Goal: Task Accomplishment & Management: Manage account settings

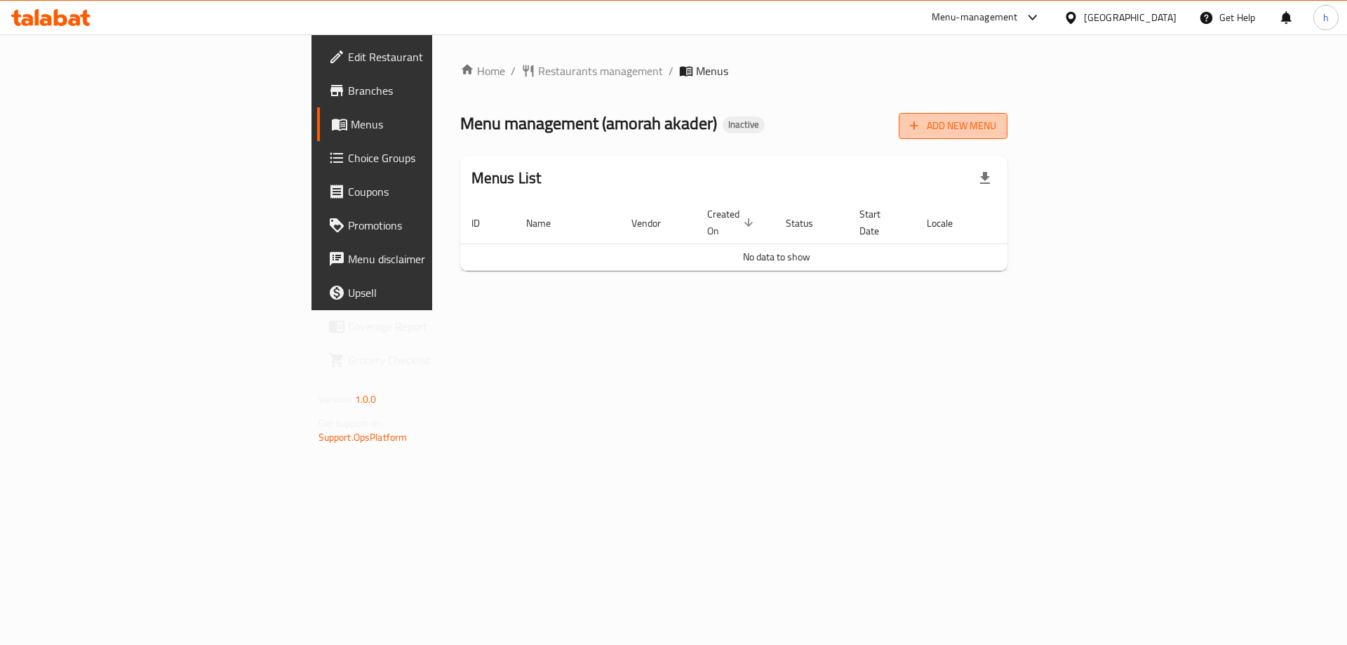
click at [921, 131] on icon "button" at bounding box center [914, 126] width 14 height 14
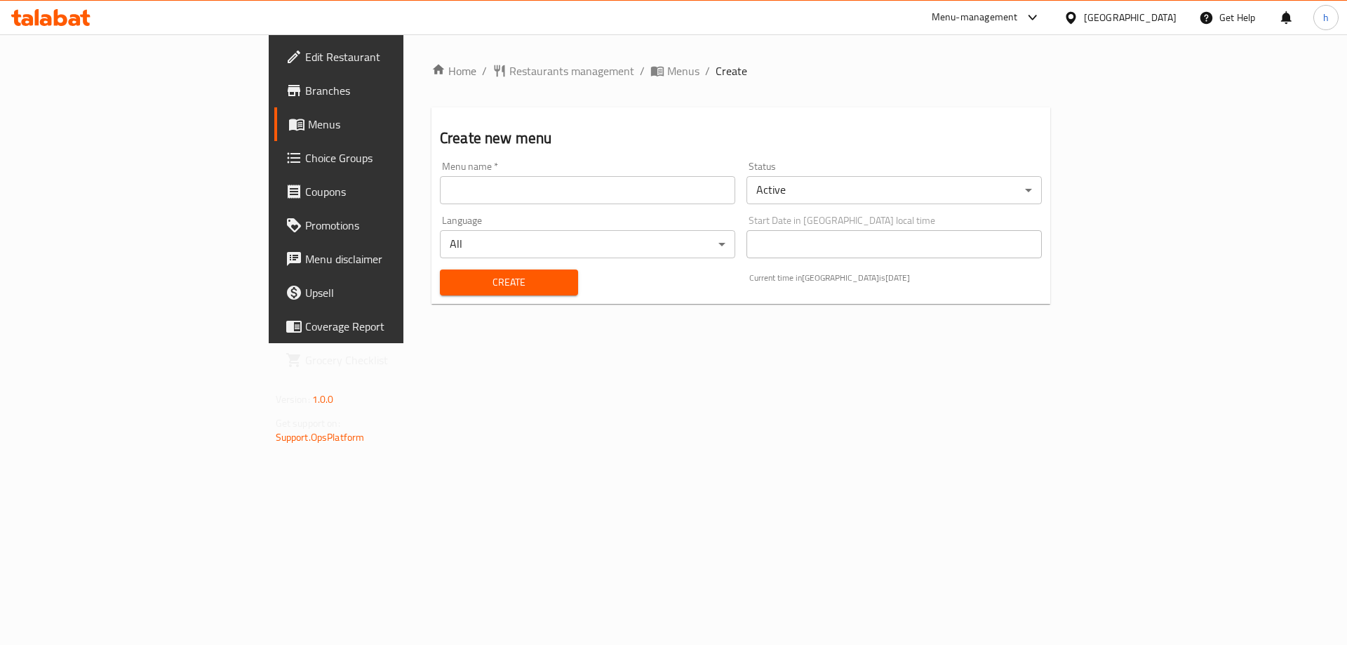
click at [600, 191] on input "text" at bounding box center [587, 190] width 295 height 28
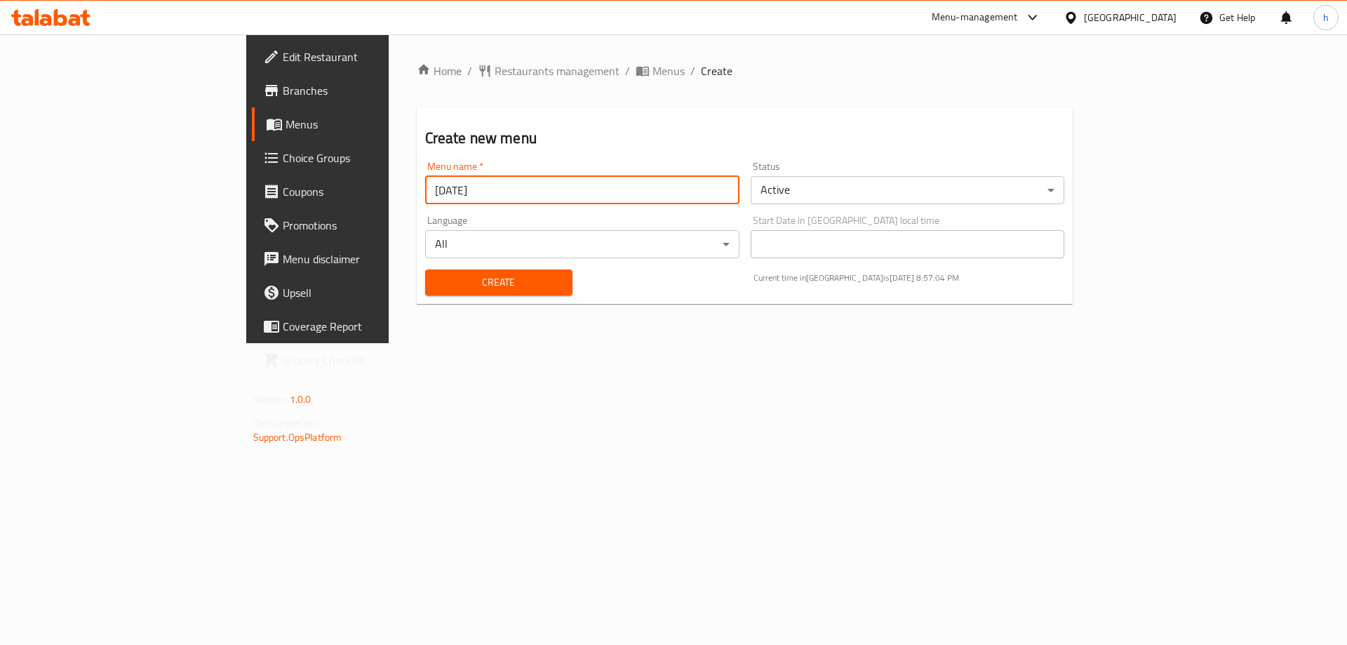
type input "[DATE]"
click at [437, 277] on span "Create" at bounding box center [499, 283] width 125 height 18
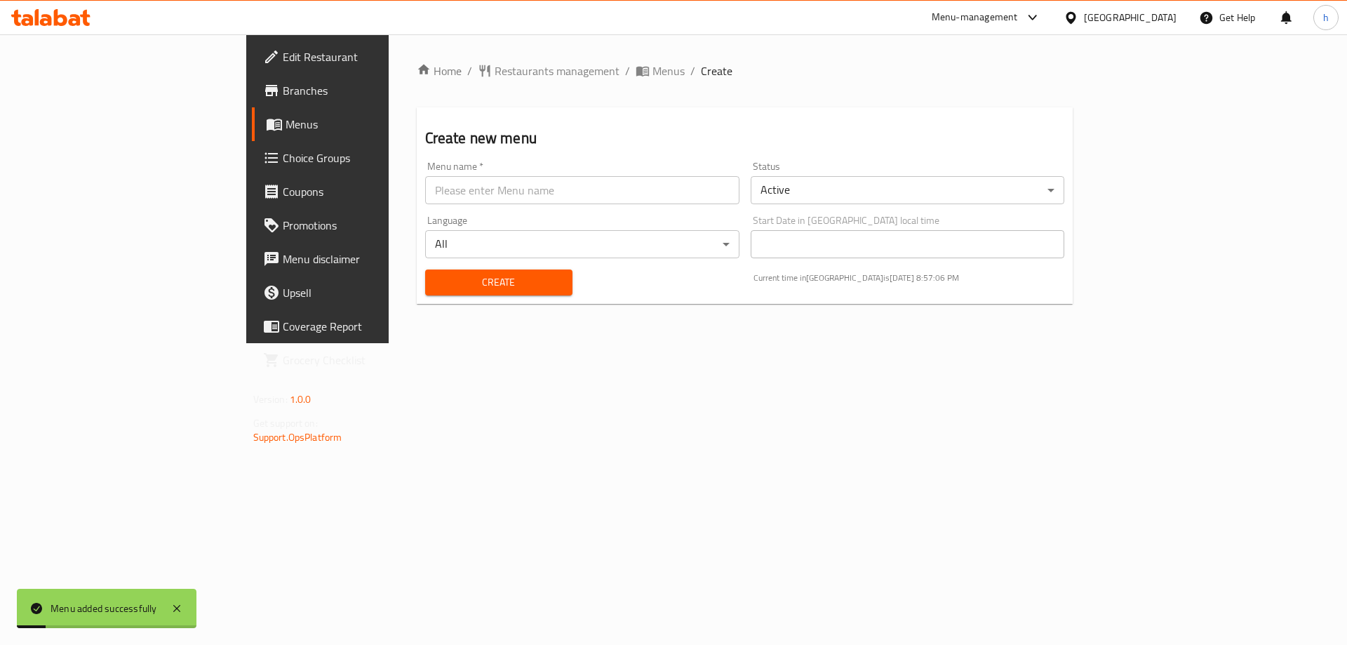
click at [286, 126] on span "Menus" at bounding box center [373, 124] width 175 height 17
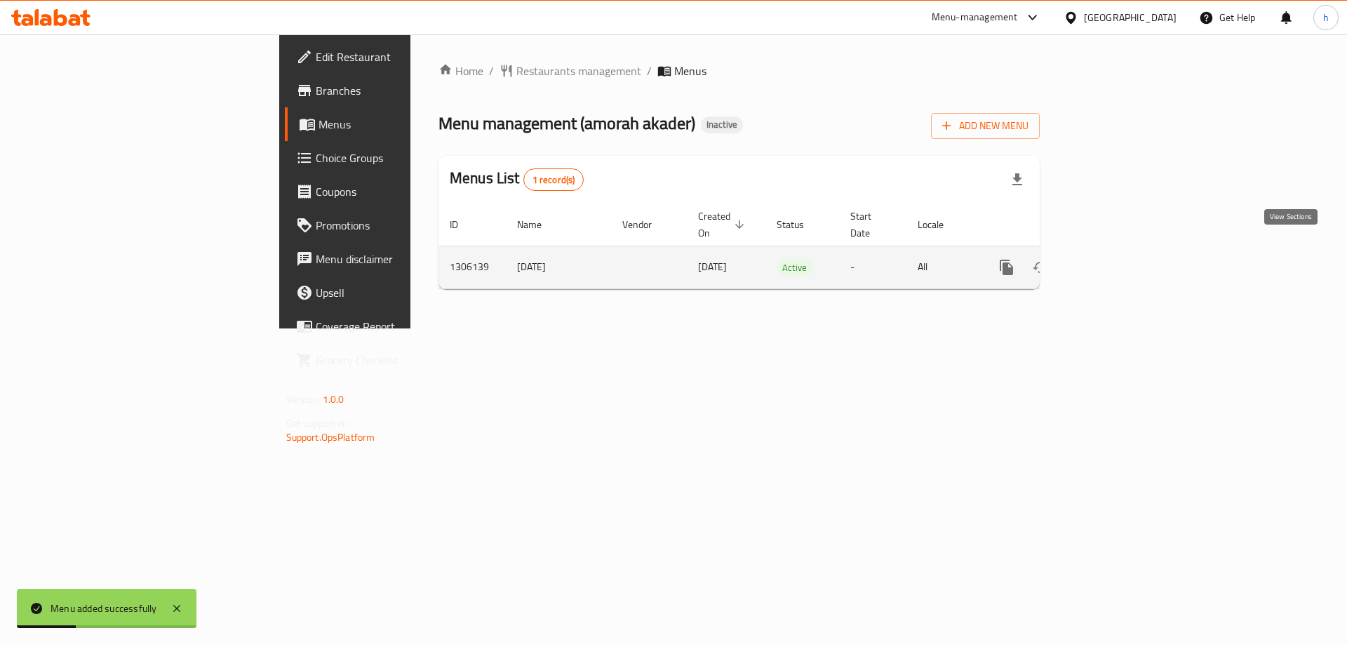
click at [1117, 259] on icon "enhanced table" at bounding box center [1108, 267] width 17 height 17
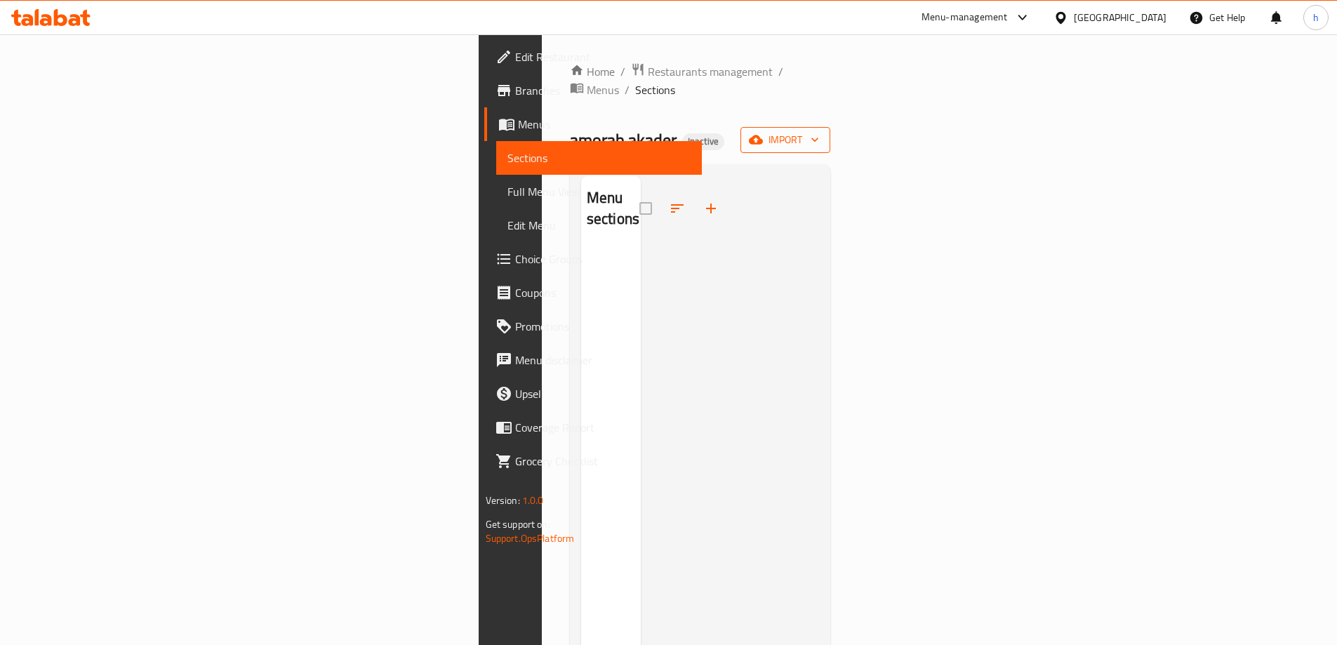
click at [822, 133] on icon "button" at bounding box center [815, 140] width 14 height 14
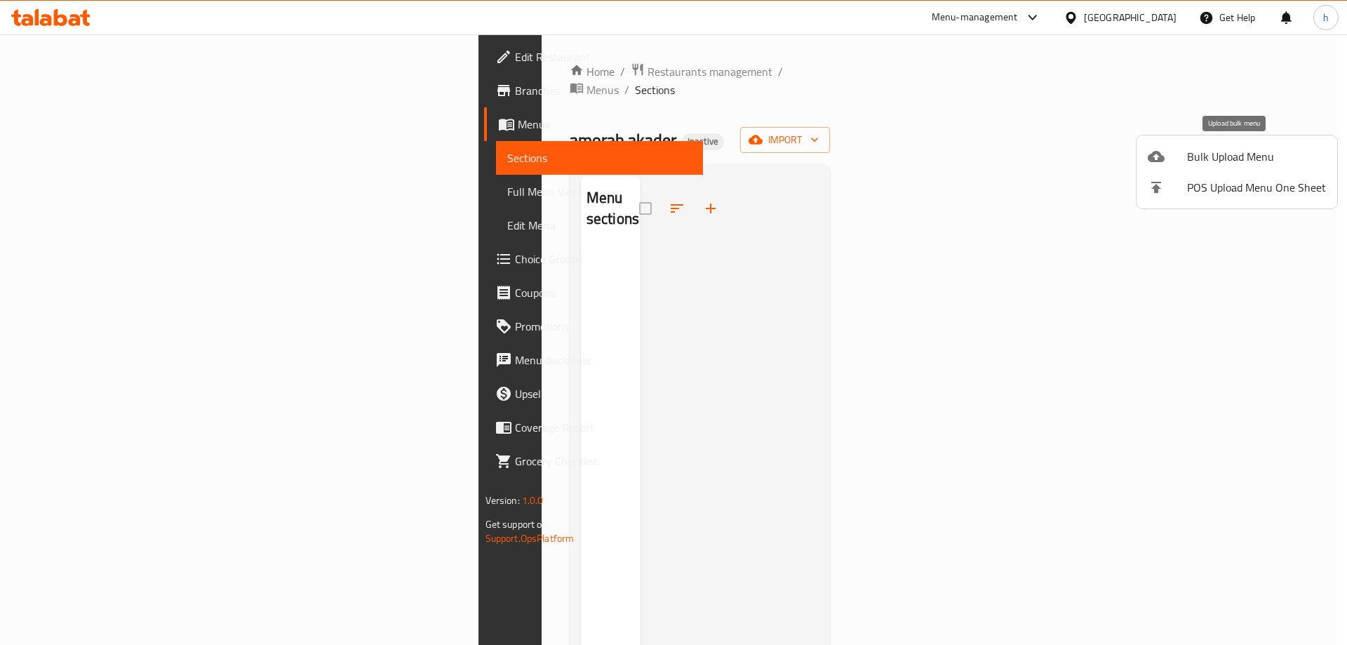
click at [1185, 171] on li "Bulk Upload Menu" at bounding box center [1237, 156] width 201 height 31
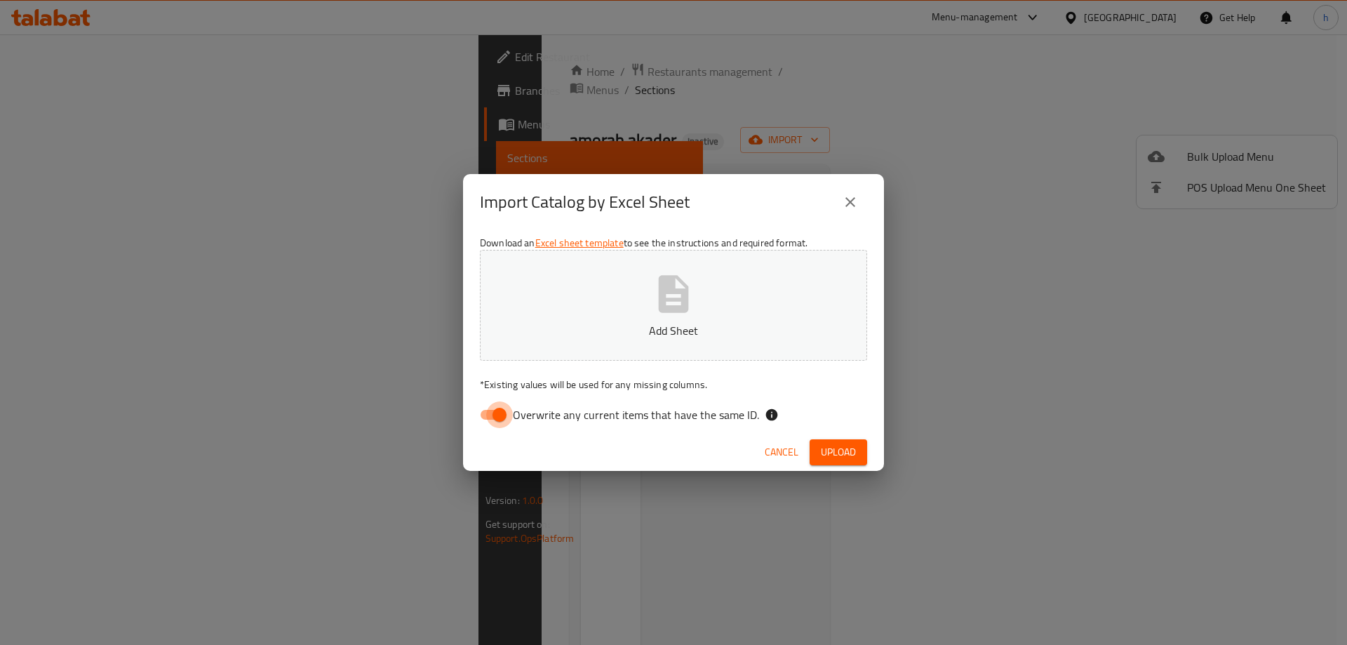
click at [494, 419] on input "Overwrite any current items that have the same ID." at bounding box center [500, 414] width 80 height 27
checkbox input "false"
click at [698, 297] on button "Add Sheet" at bounding box center [673, 305] width 387 height 111
click at [843, 458] on span "Upload" at bounding box center [838, 453] width 35 height 18
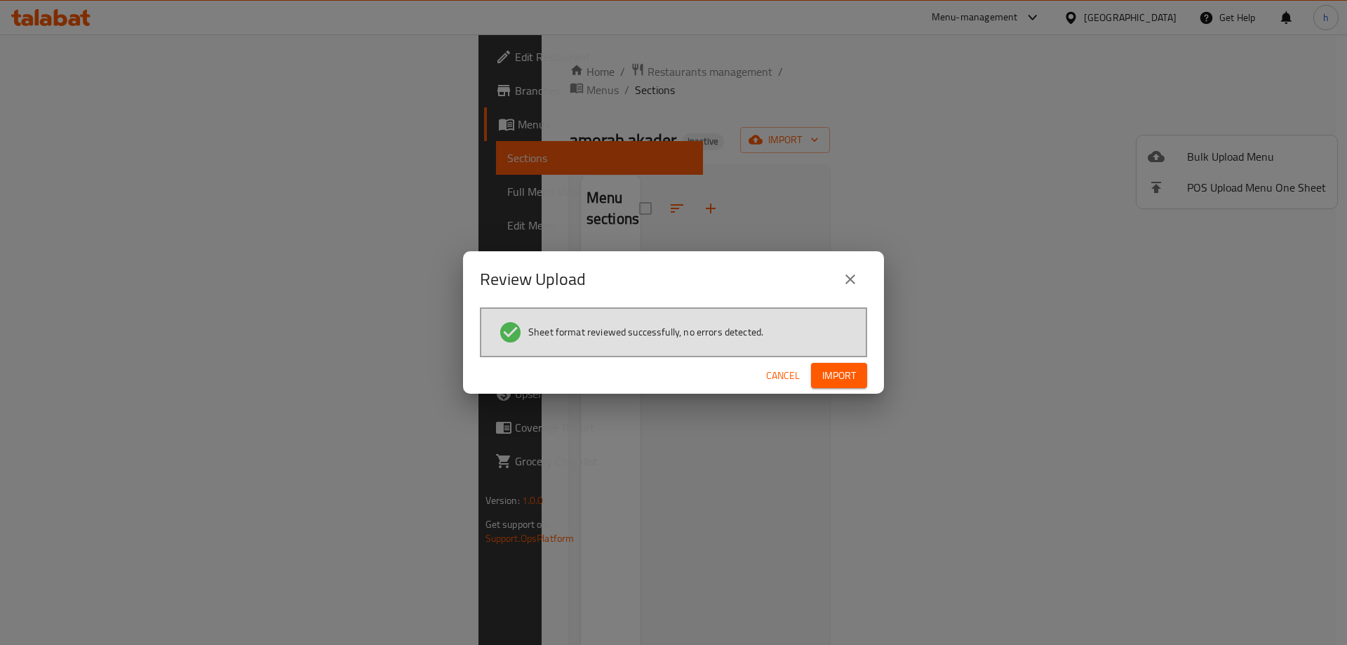
click at [832, 376] on span "Import" at bounding box center [839, 376] width 34 height 18
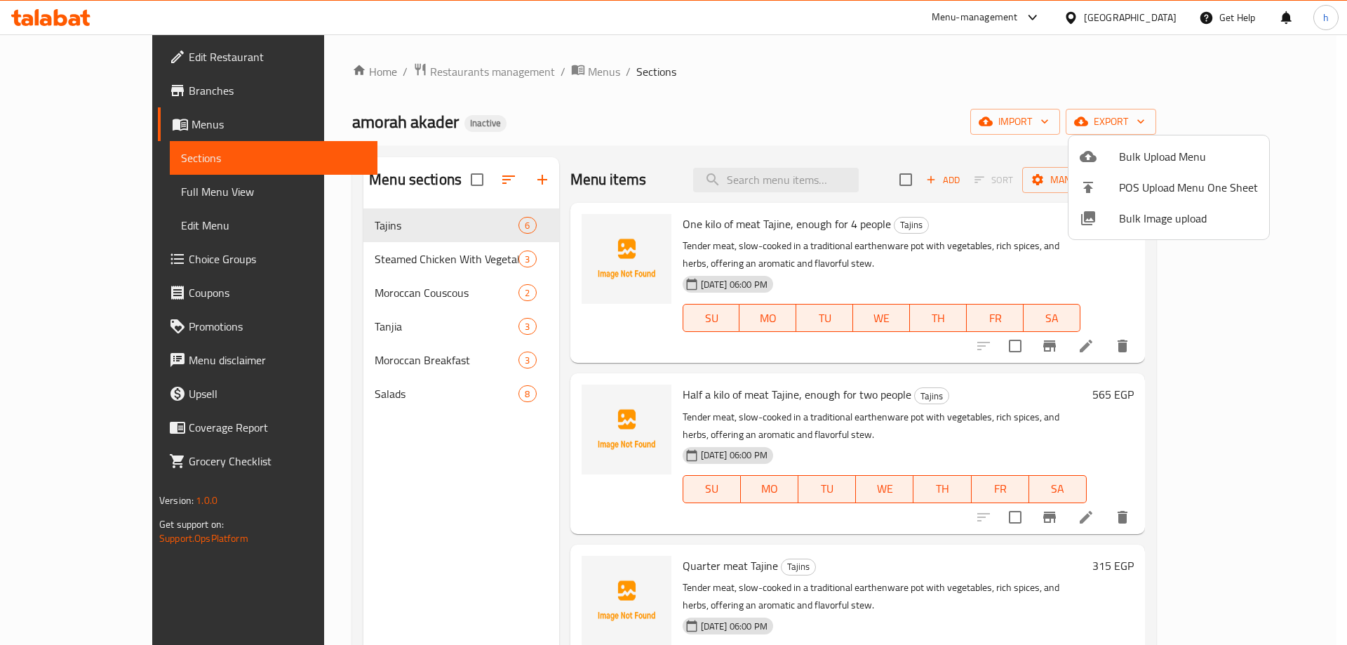
click at [762, 26] on div at bounding box center [673, 322] width 1347 height 645
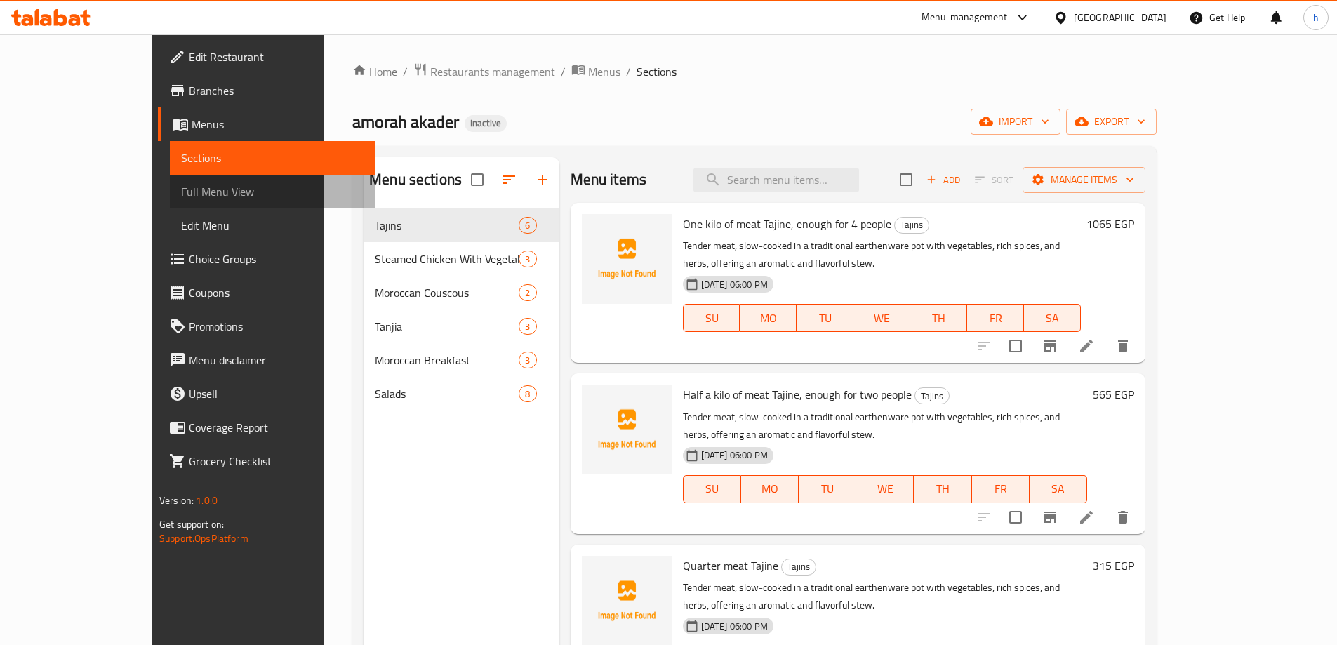
click at [181, 192] on span "Full Menu View" at bounding box center [272, 191] width 183 height 17
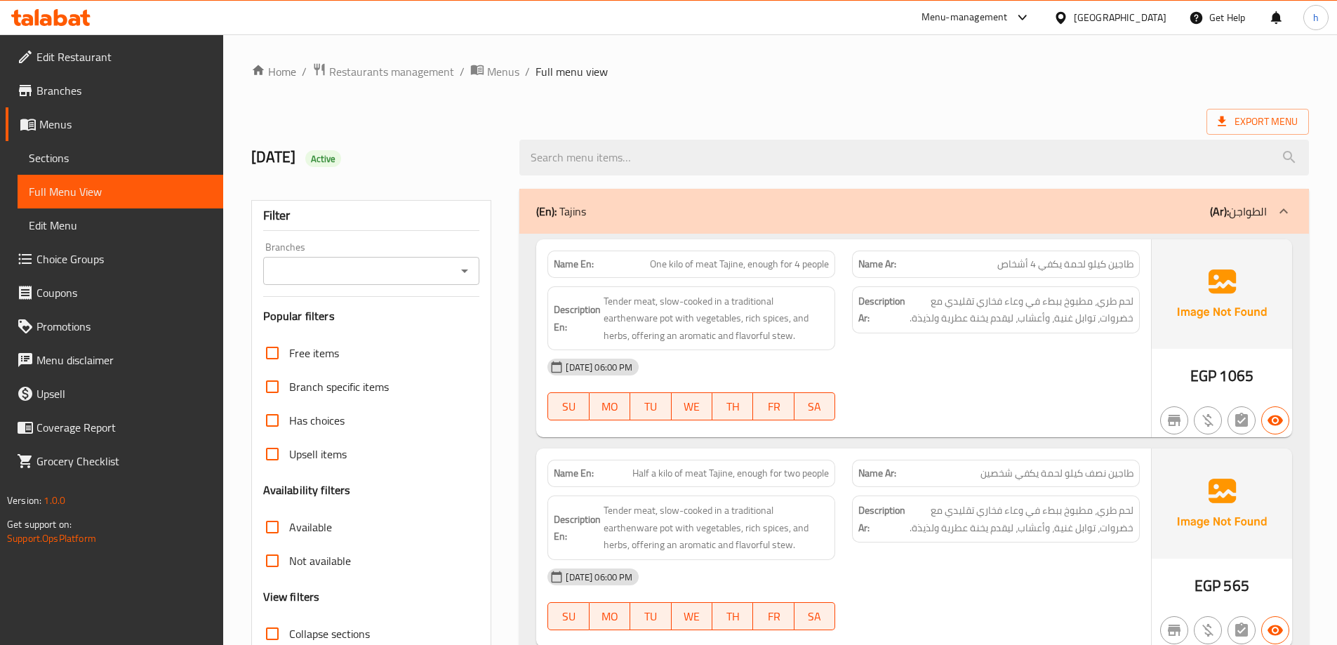
click at [641, 13] on div "Menu-management Egypt Get Help h" at bounding box center [668, 18] width 1337 height 34
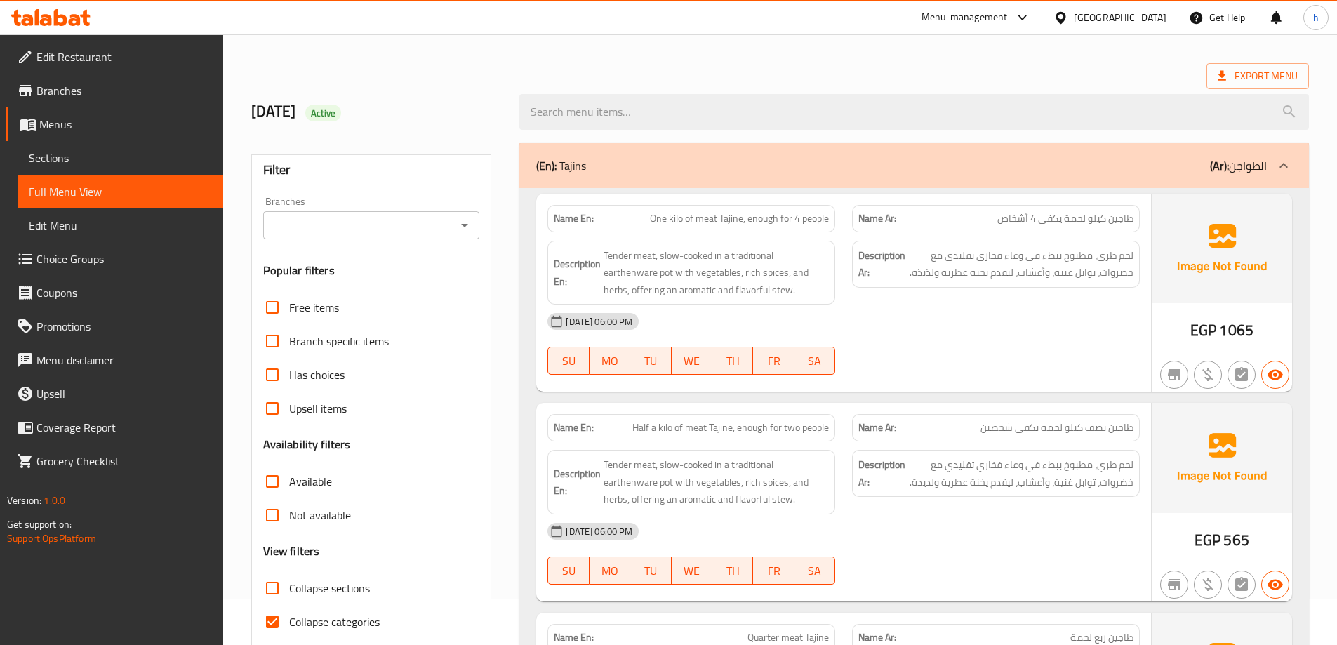
scroll to position [70, 0]
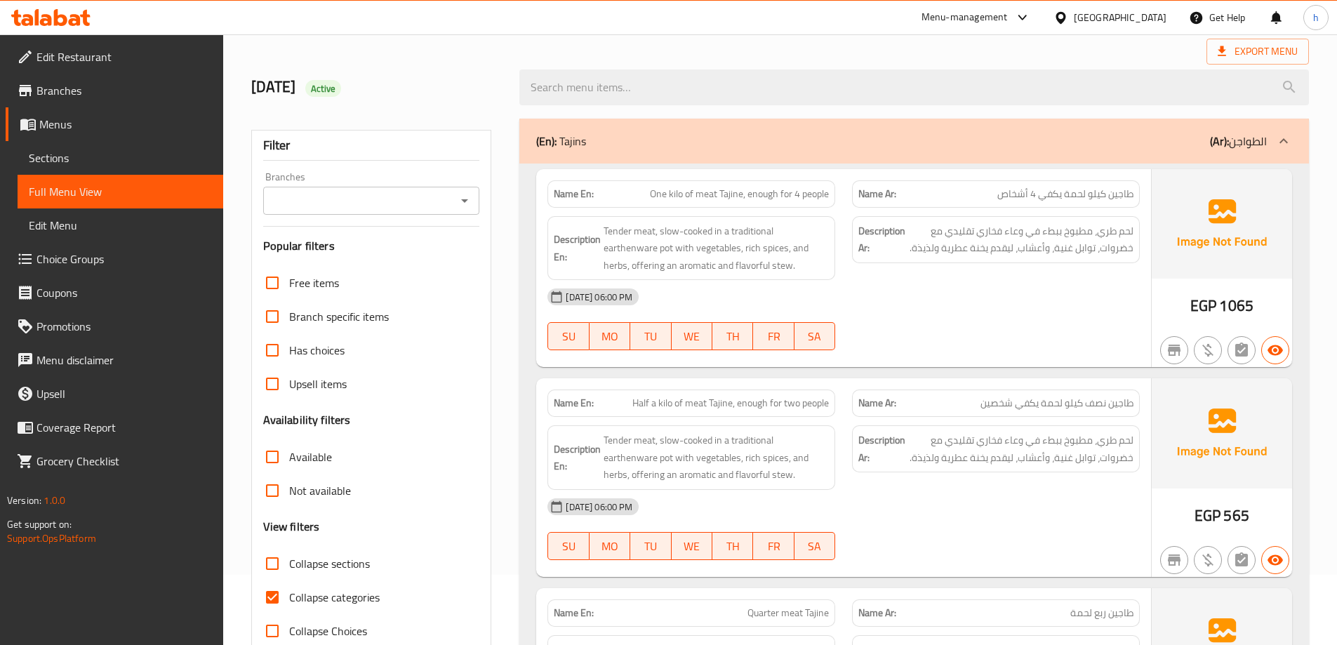
click at [1004, 41] on div "Export Menu" at bounding box center [780, 52] width 1058 height 26
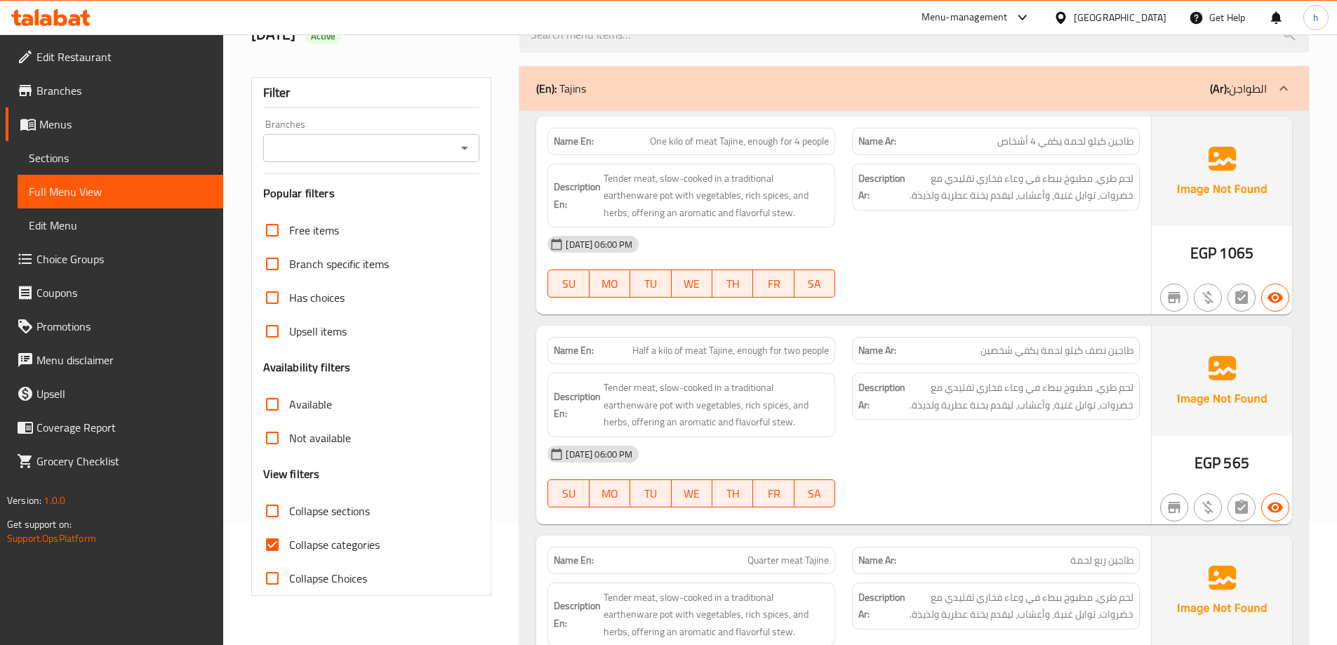
scroll to position [126, 0]
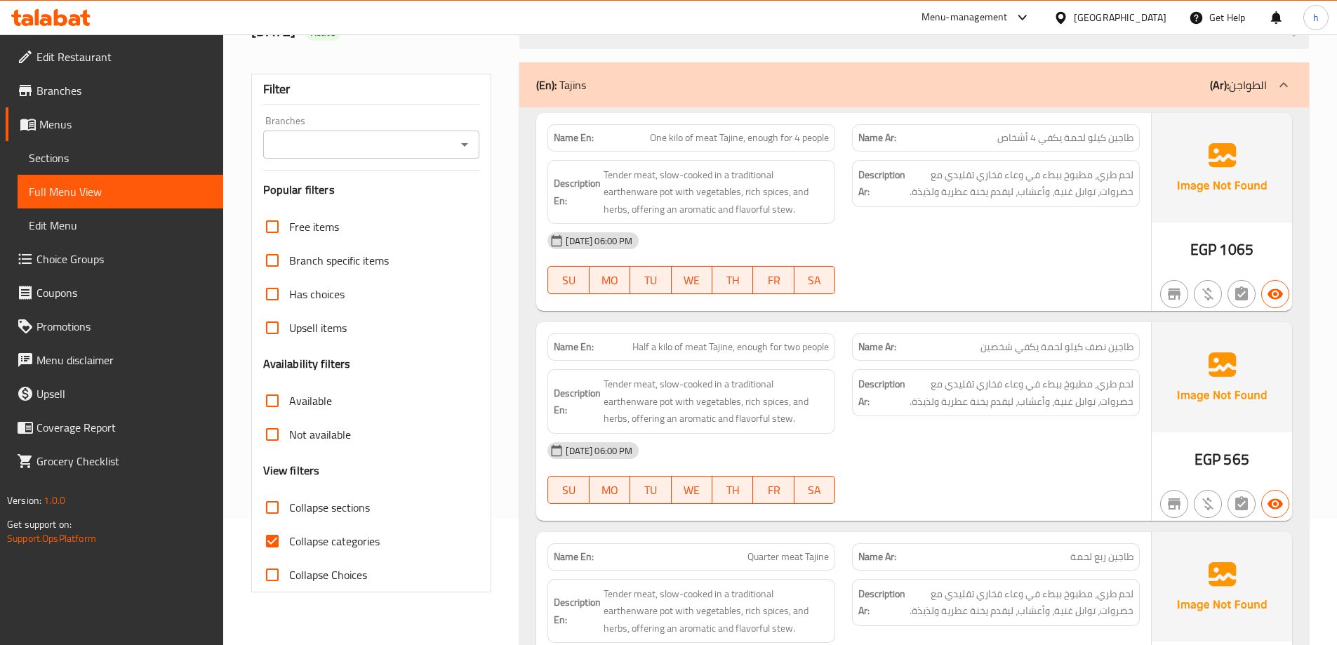
click at [272, 533] on input "Collapse categories" at bounding box center [272, 541] width 34 height 34
checkbox input "false"
click at [1014, 52] on div at bounding box center [914, 31] width 806 height 53
click at [867, 242] on div "[DATE] 06:00 PM" at bounding box center [843, 241] width 609 height 34
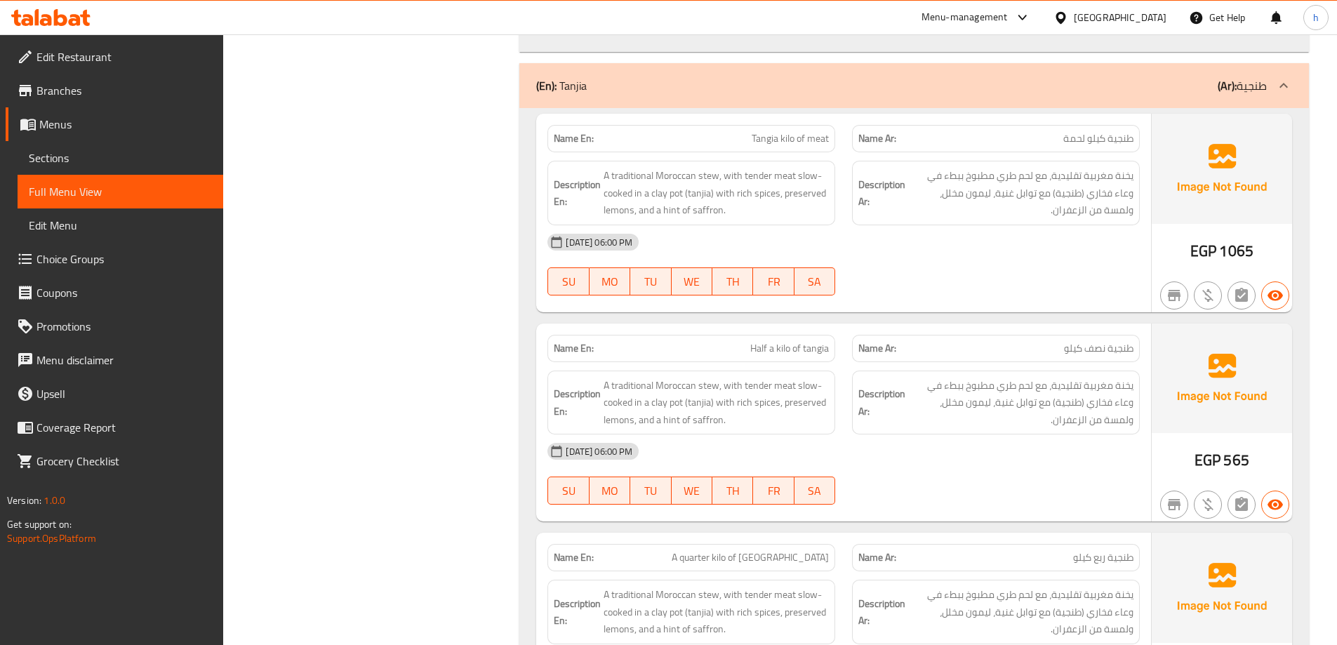
scroll to position [2667, 0]
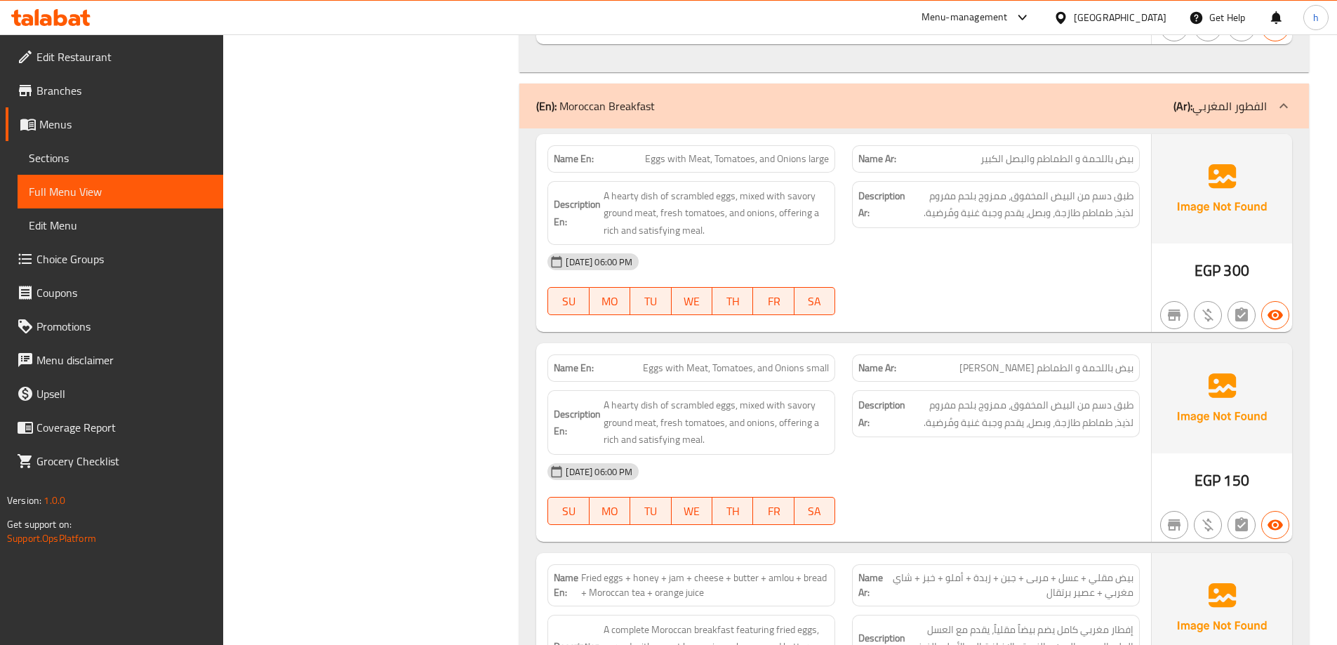
scroll to position [3355, 0]
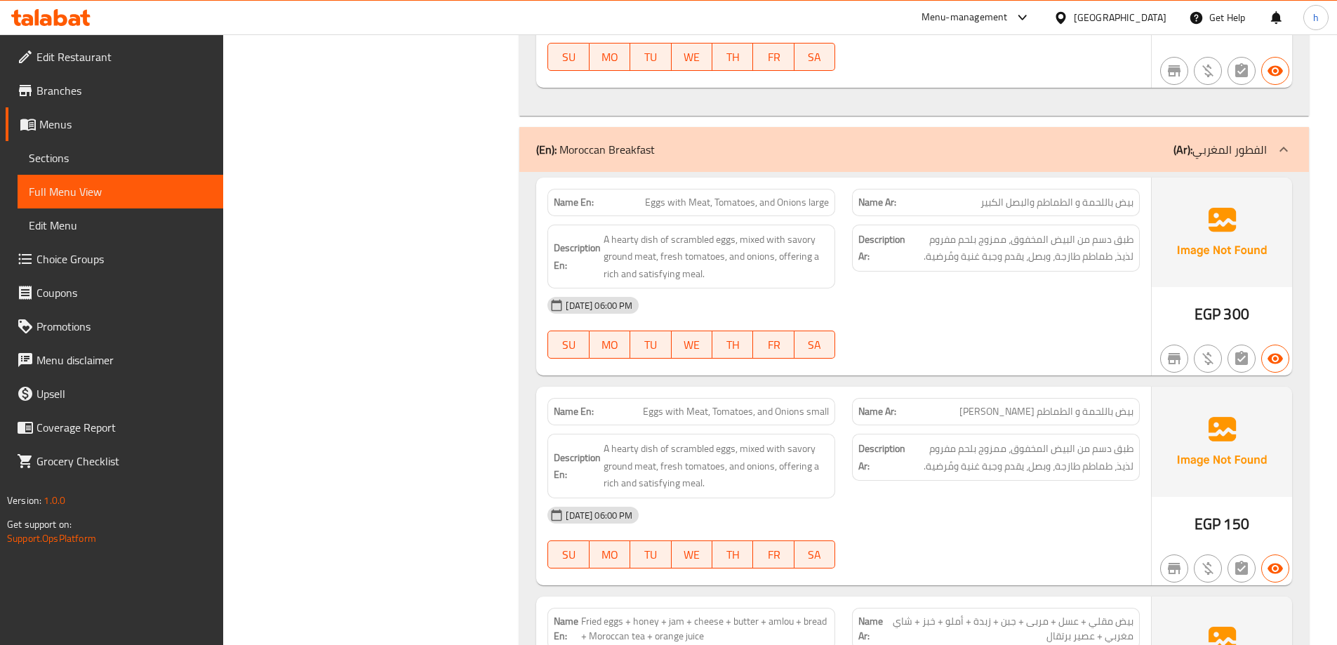
scroll to position [3284, 0]
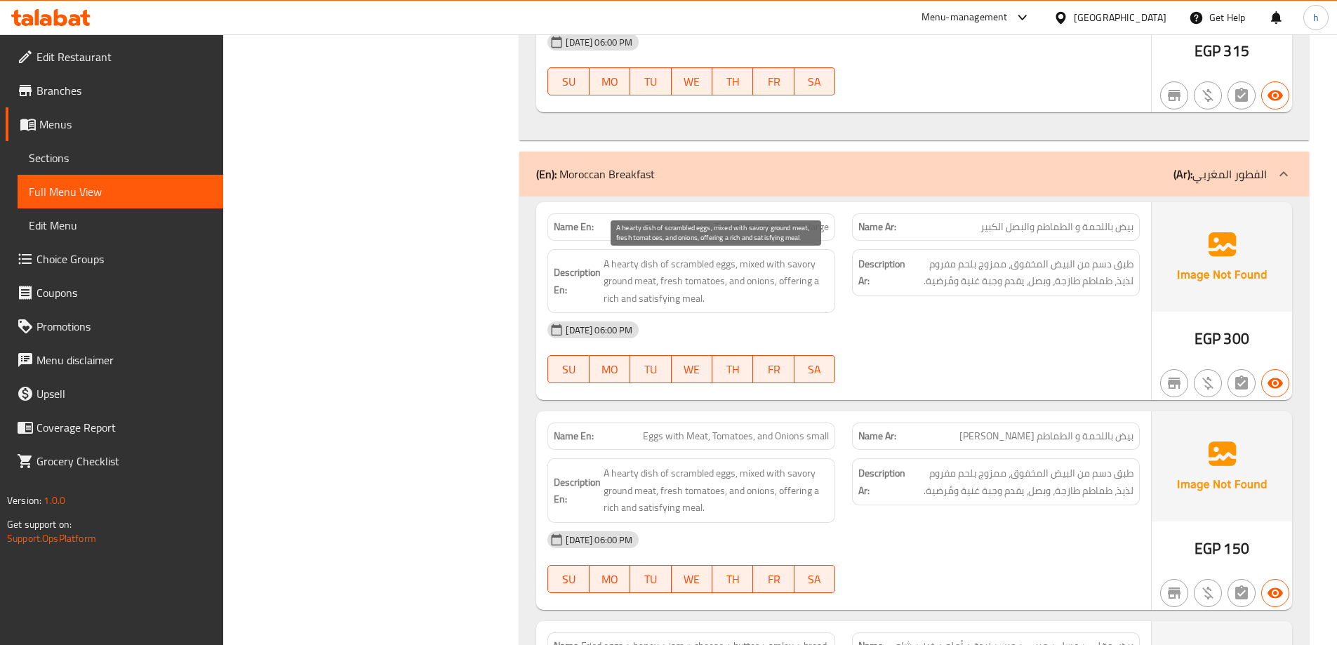
click at [692, 266] on span "A hearty dish of scrambled eggs, mixed with savory ground meat, fresh tomatoes,…" at bounding box center [716, 281] width 225 height 52
drag, startPoint x: 692, startPoint y: 266, endPoint x: 726, endPoint y: 268, distance: 34.5
click at [726, 268] on span "A hearty dish of scrambled eggs, mixed with savory ground meat, fresh tomatoes,…" at bounding box center [716, 281] width 225 height 52
copy span "scrambled eggs"
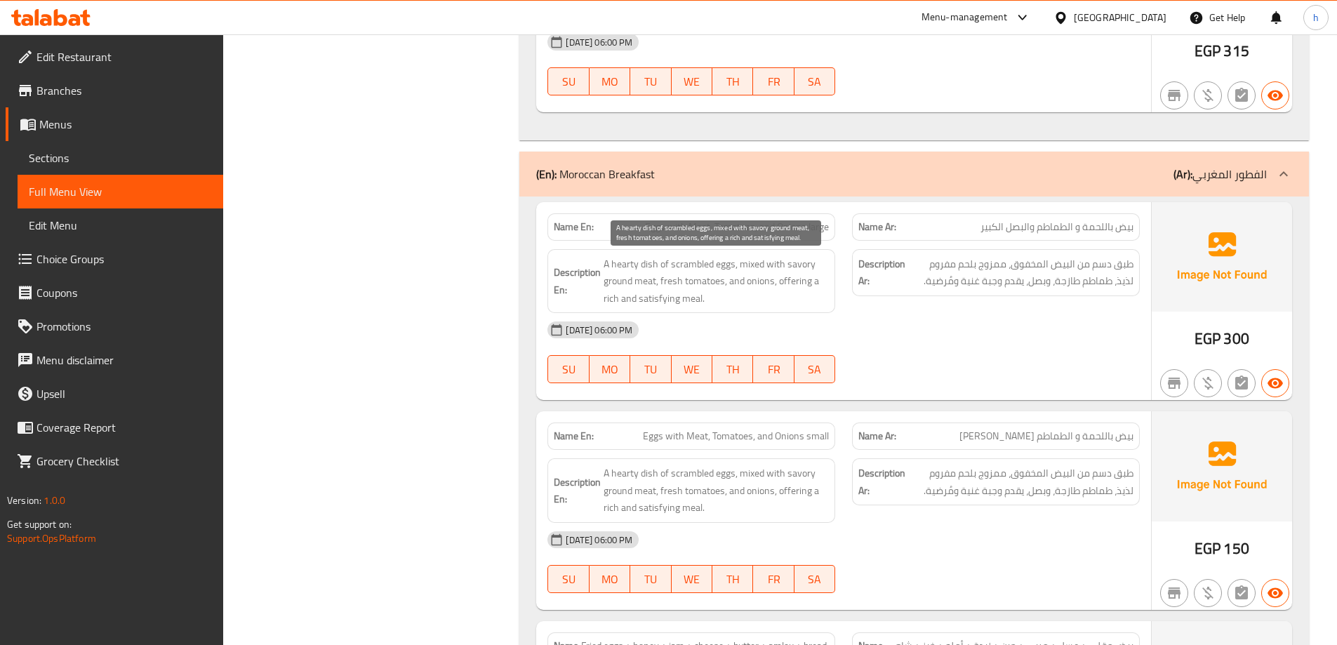
click at [628, 266] on span "A hearty dish of scrambled eggs, mixed with savory ground meat, fresh tomatoes,…" at bounding box center [716, 281] width 225 height 52
copy span "hearty"
drag, startPoint x: 905, startPoint y: 314, endPoint x: 929, endPoint y: 307, distance: 25.7
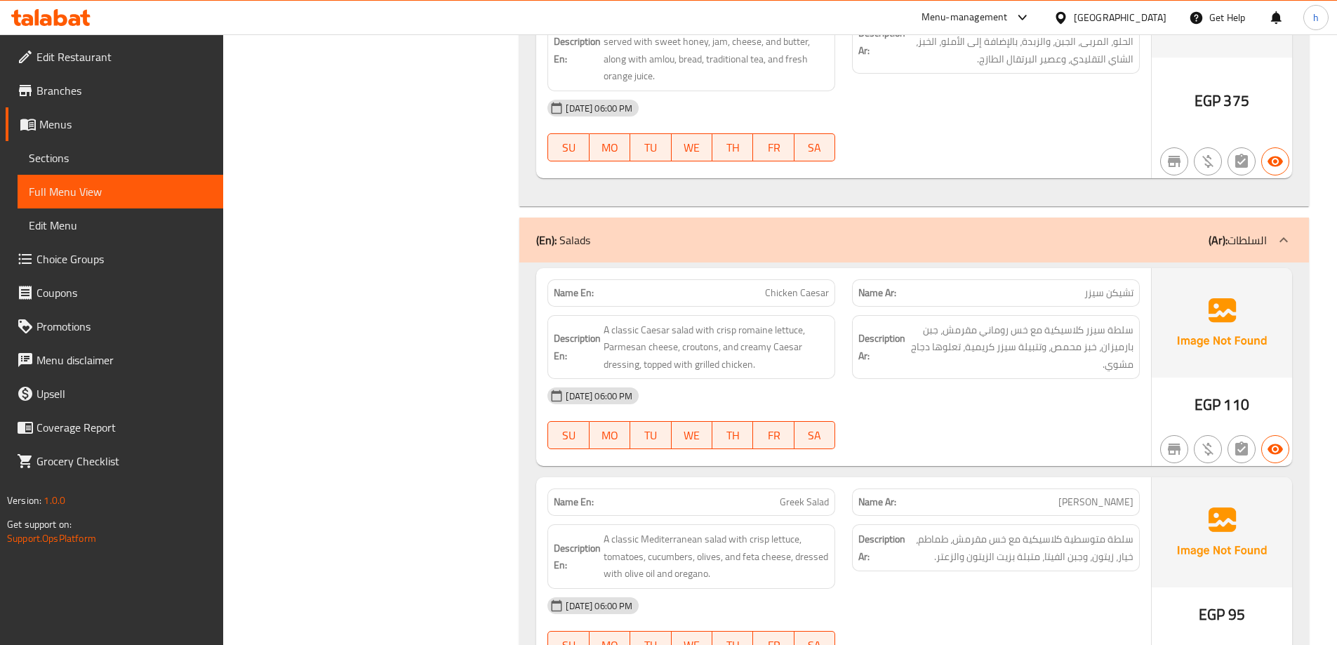
scroll to position [4042, 0]
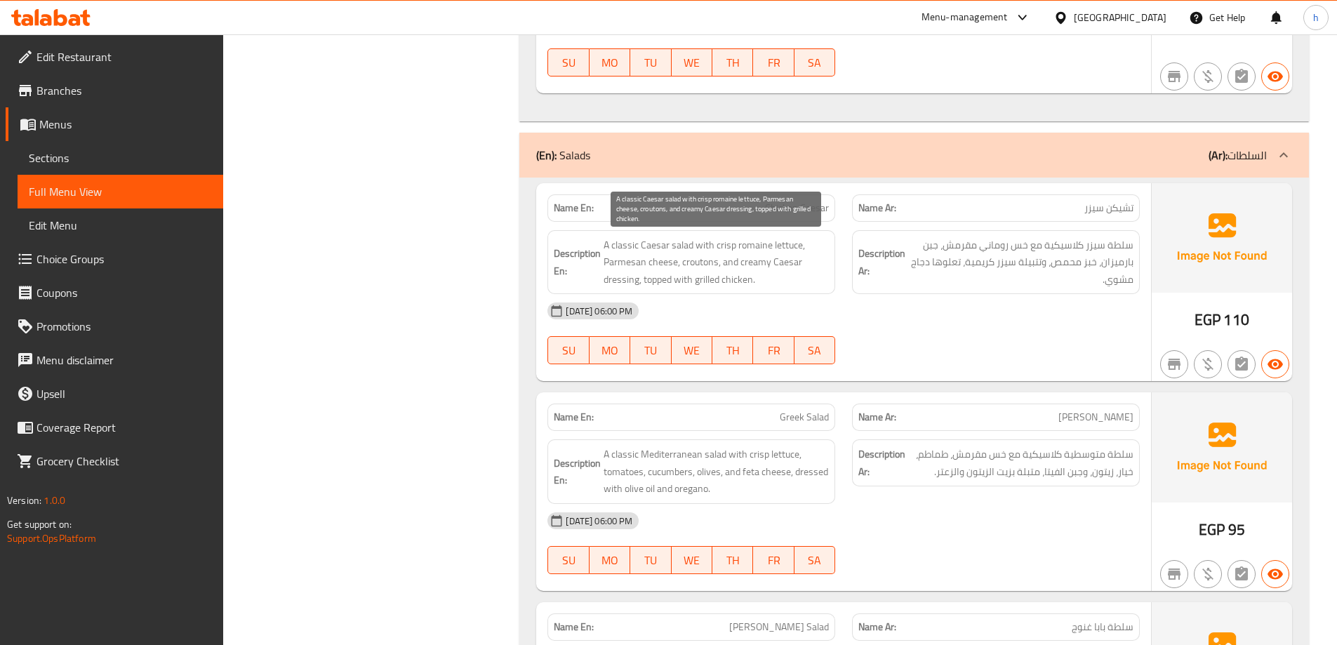
click at [701, 262] on span "A classic Caesar salad with crisp romaine lettuce, Parmesan cheese, croutons, a…" at bounding box center [716, 262] width 225 height 52
copy span "croutons"
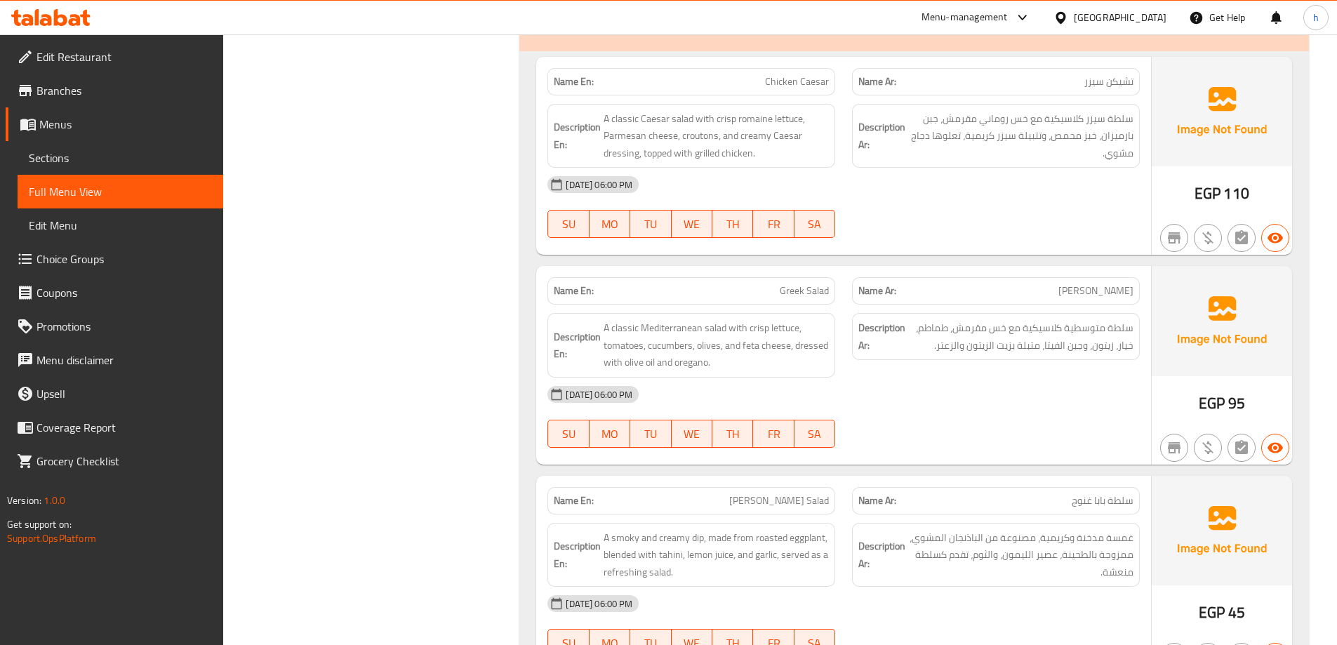
scroll to position [4197, 0]
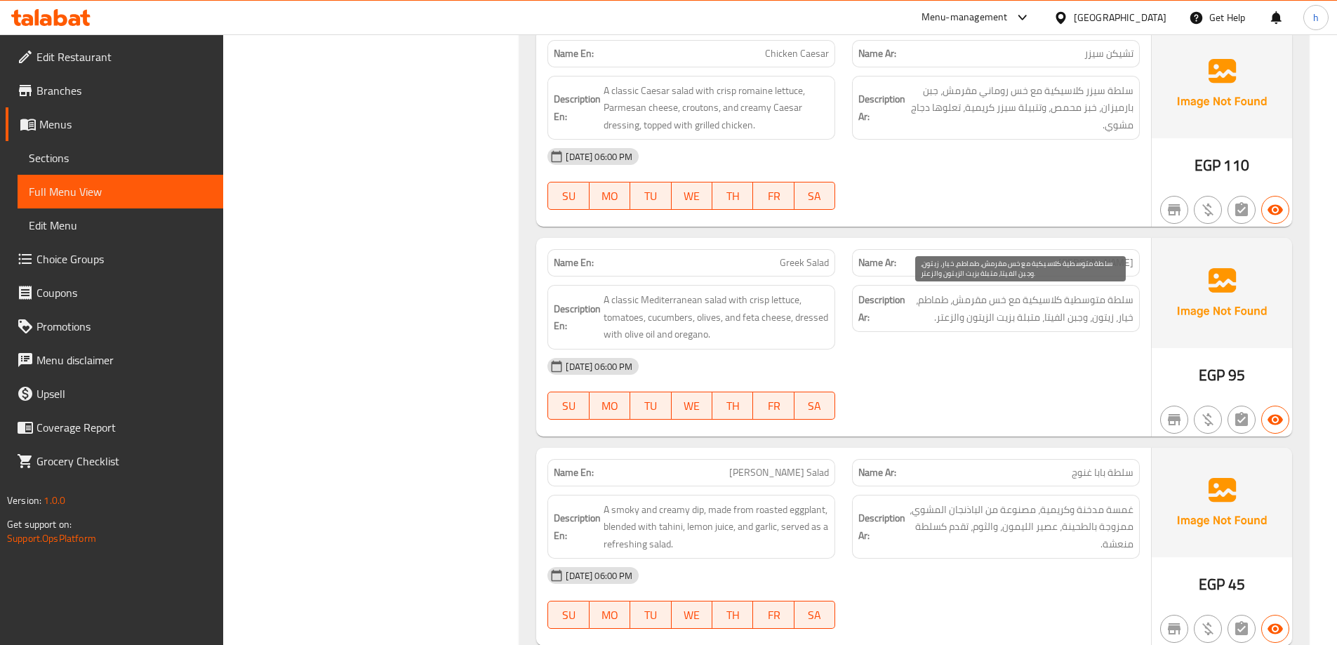
click at [1087, 303] on span "سلطة متوسطية كلاسيكية مع خس مقرمش، طماطم، خيار، زيتون، وجبن الفيتا، متبلة بزيت …" at bounding box center [1020, 308] width 225 height 34
copy span "متوسطية"
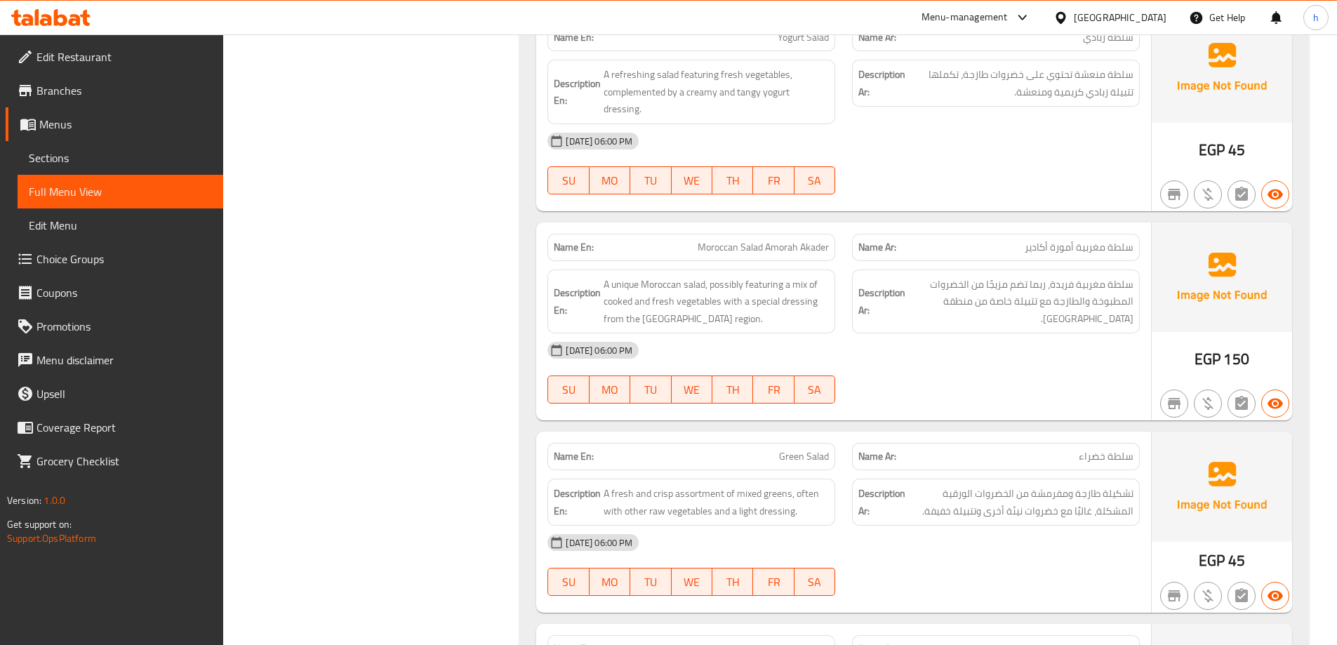
scroll to position [4842, 0]
copy span "سلطة مغربية أمورة أكادير"
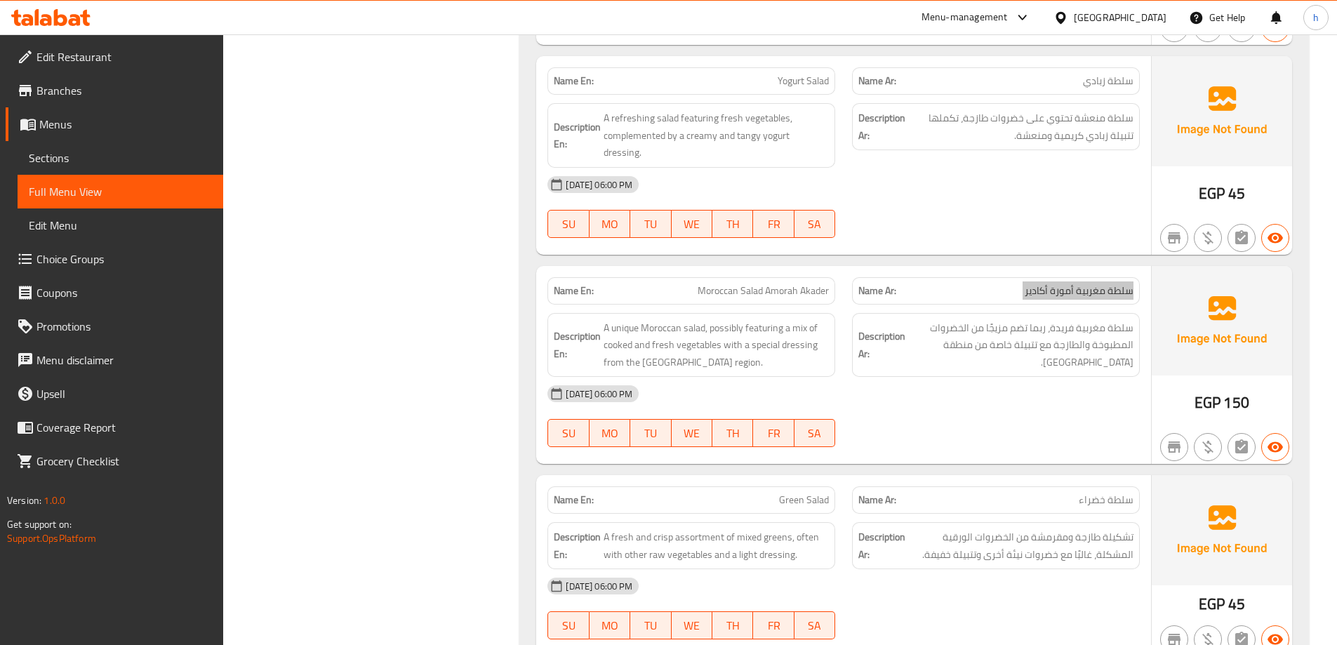
scroll to position [4772, 0]
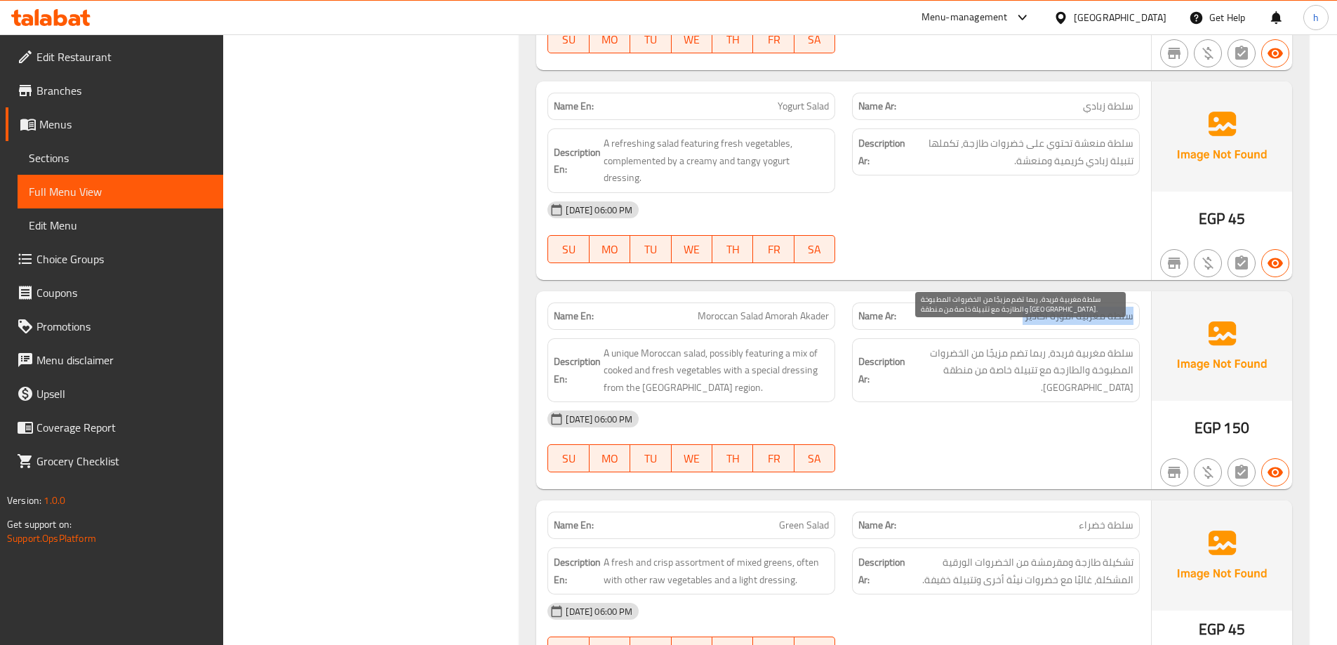
click at [1043, 345] on span "سلطة مغربية فريدة، ربما تضم مزيجًا من الخضروات المطبوخة والطازجة مع تتبيلة خاصة…" at bounding box center [1020, 371] width 225 height 52
drag, startPoint x: 1043, startPoint y: 337, endPoint x: 1024, endPoint y: 337, distance: 18.9
click at [1024, 345] on span "سلطة مغربية فريدة، ربما تضم مزيجًا من الخضروات المطبوخة والطازجة مع تتبيلة خاصة…" at bounding box center [1020, 371] width 225 height 52
copy span "ربما تضم"
drag, startPoint x: 420, startPoint y: 321, endPoint x: 442, endPoint y: 312, distance: 23.6
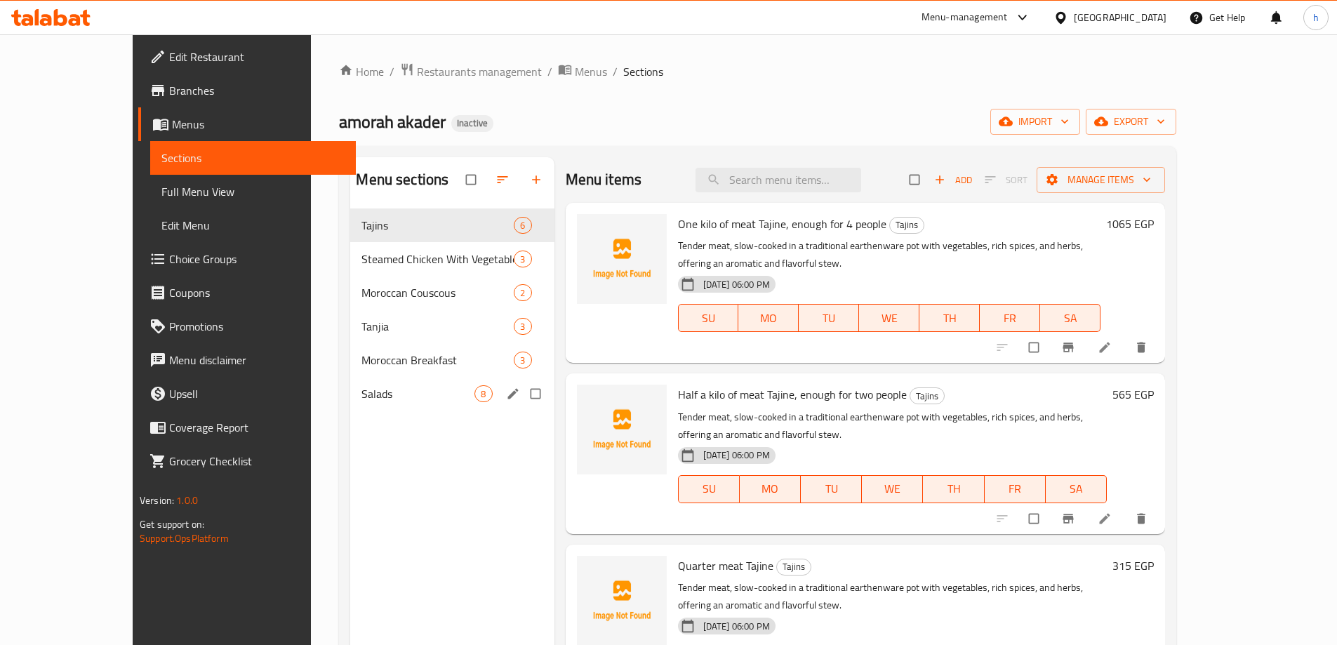
click at [361, 394] on span "Salads" at bounding box center [417, 393] width 113 height 17
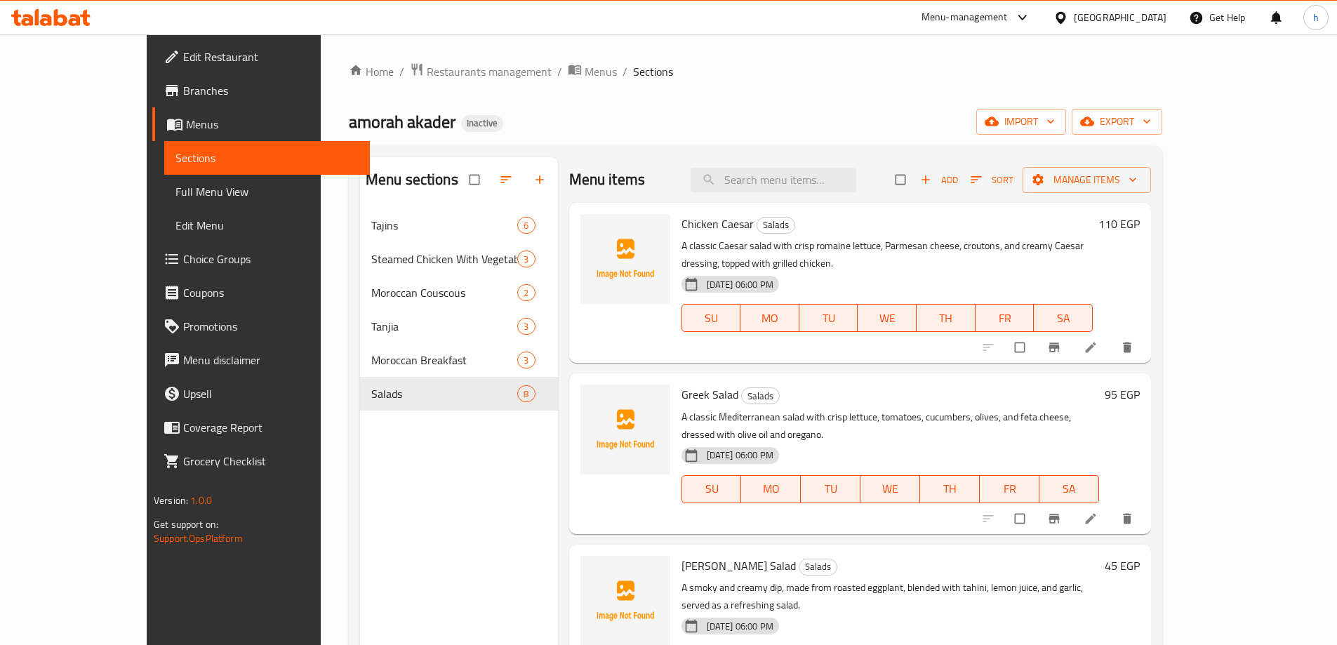
click at [912, 99] on div "Home / Restaurants management / Menus / Sections amorah akader Inactive import …" at bounding box center [755, 437] width 813 height 751
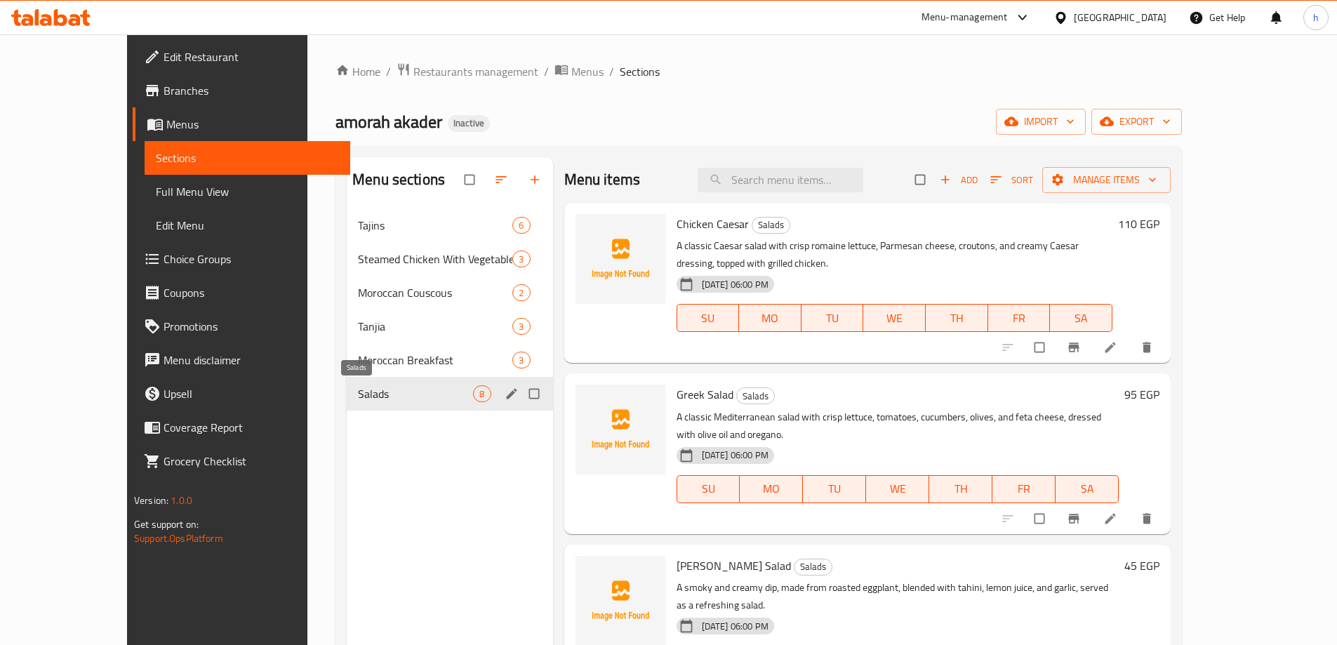
click at [359, 399] on span "Salads" at bounding box center [415, 393] width 115 height 17
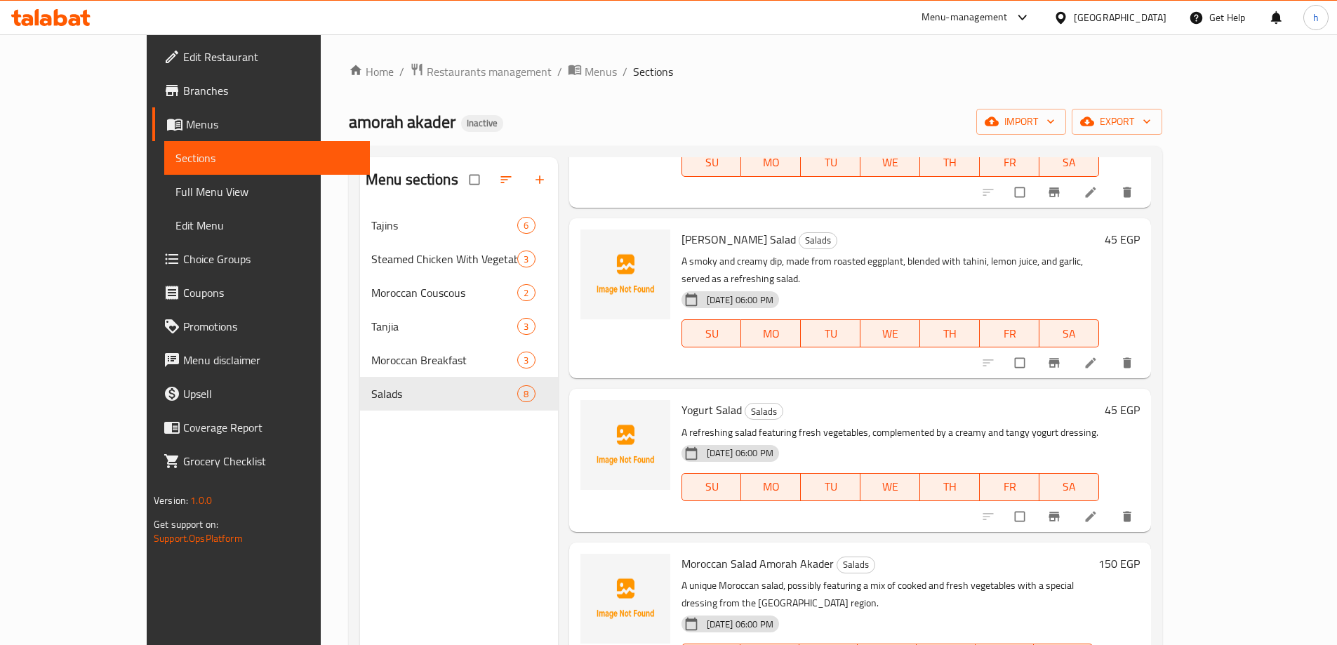
scroll to position [351, 0]
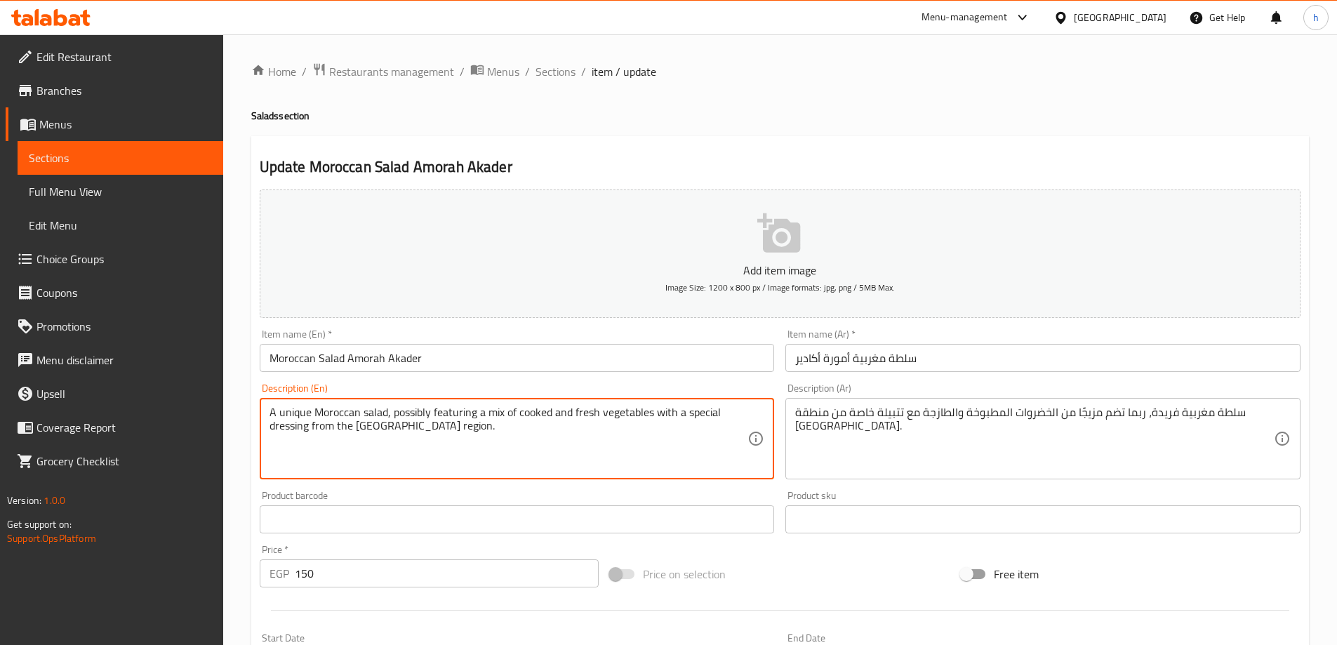
click at [698, 423] on textarea "A unique Moroccan salad, possibly featuring a mix of cooked and fresh vegetable…" at bounding box center [508, 439] width 479 height 67
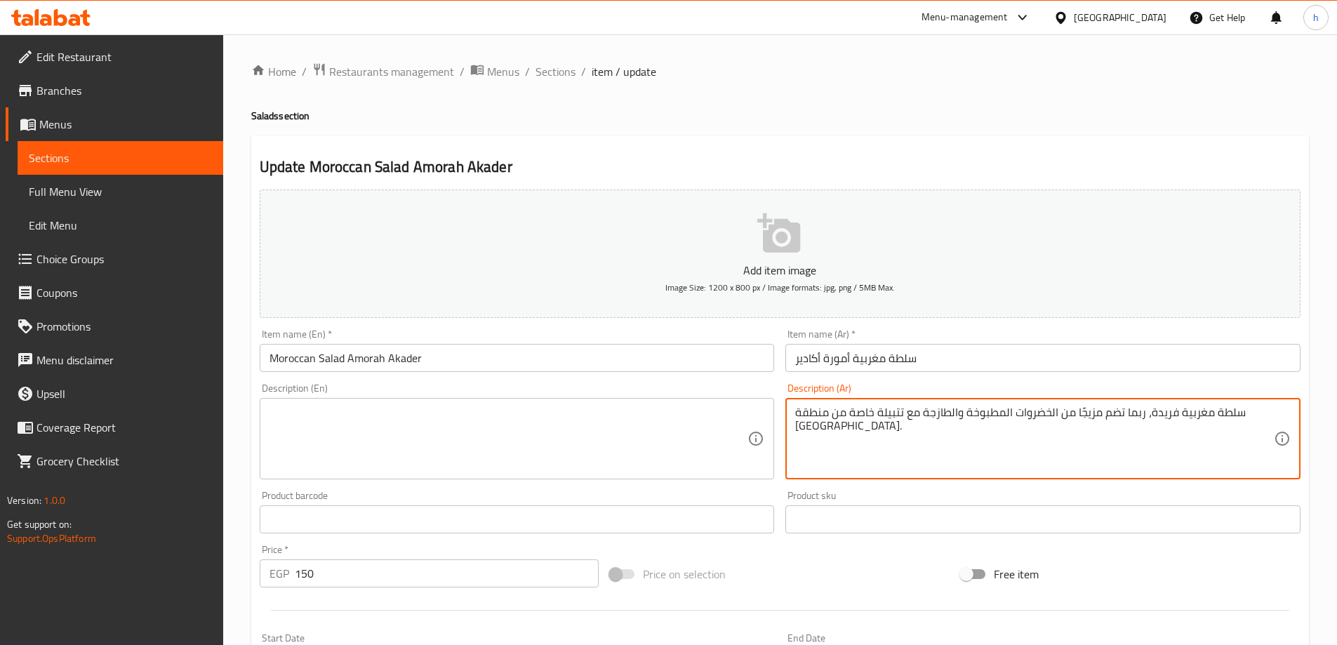
click at [940, 409] on textarea "سلطة مغربية فريدة، ربما تضم مزيجًا من الخضروات المطبوخة والطازجة مع تتبيلة خاصة…" at bounding box center [1034, 439] width 479 height 67
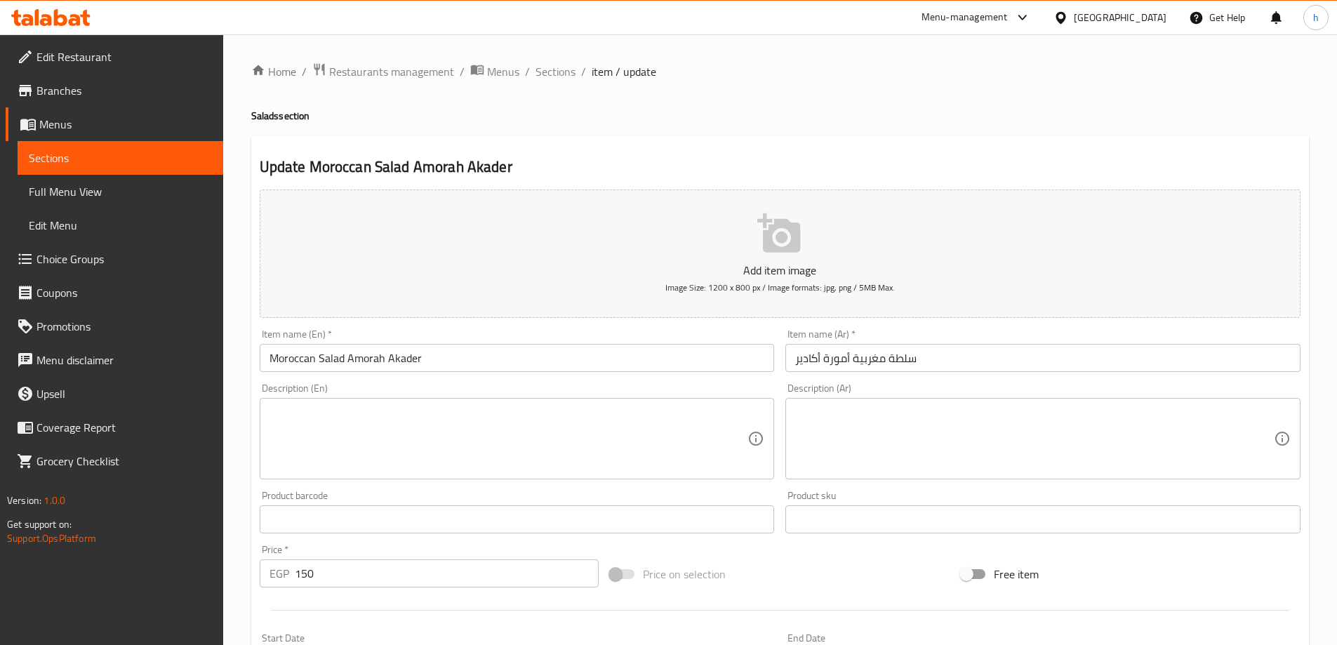
click at [864, 353] on input "سلطة مغربية أمورة أكادير" at bounding box center [1042, 358] width 515 height 28
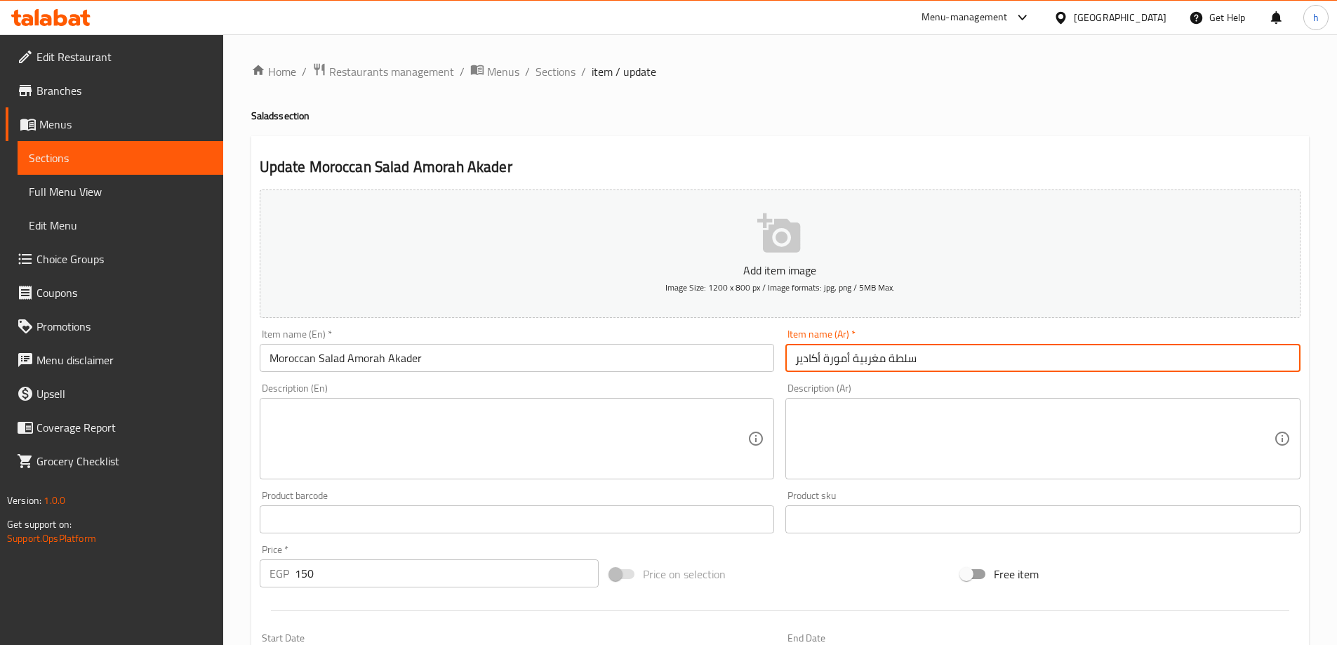
click at [864, 353] on input "سلطة مغربية أمورة أكادير" at bounding box center [1042, 358] width 515 height 28
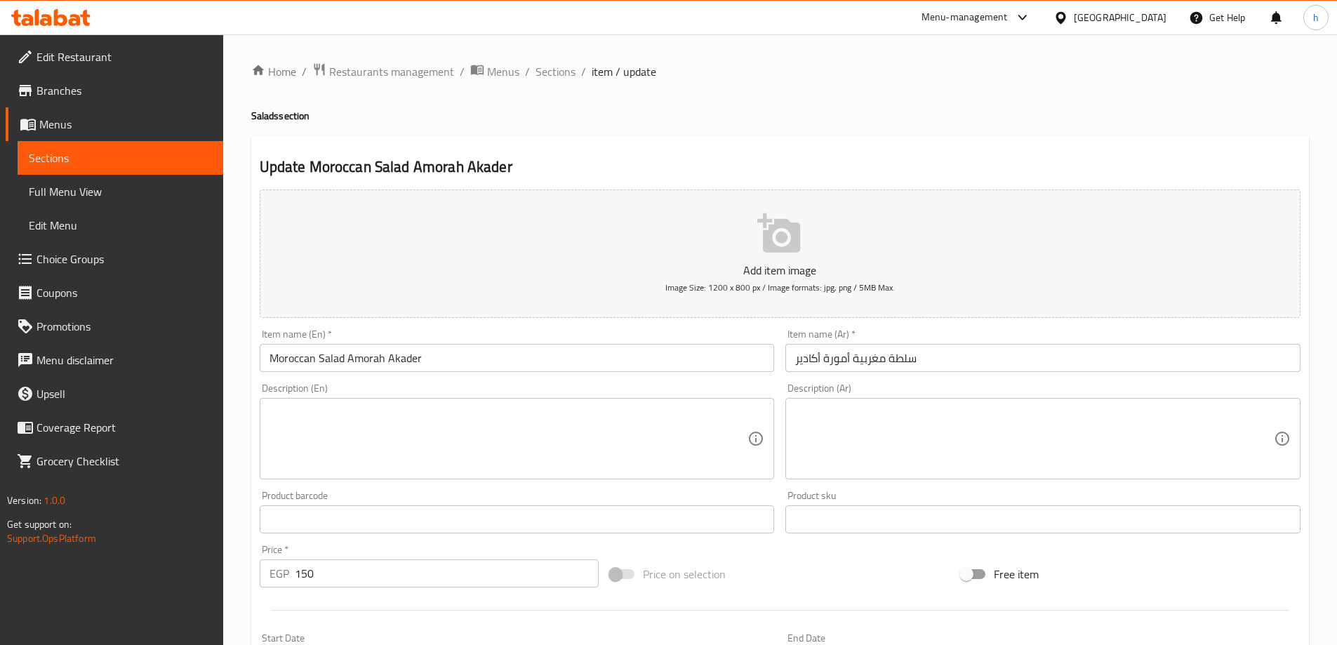
click at [797, 104] on div "Home / Restaurants management / Menus / Sections / item / update Salads section…" at bounding box center [780, 512] width 1058 height 901
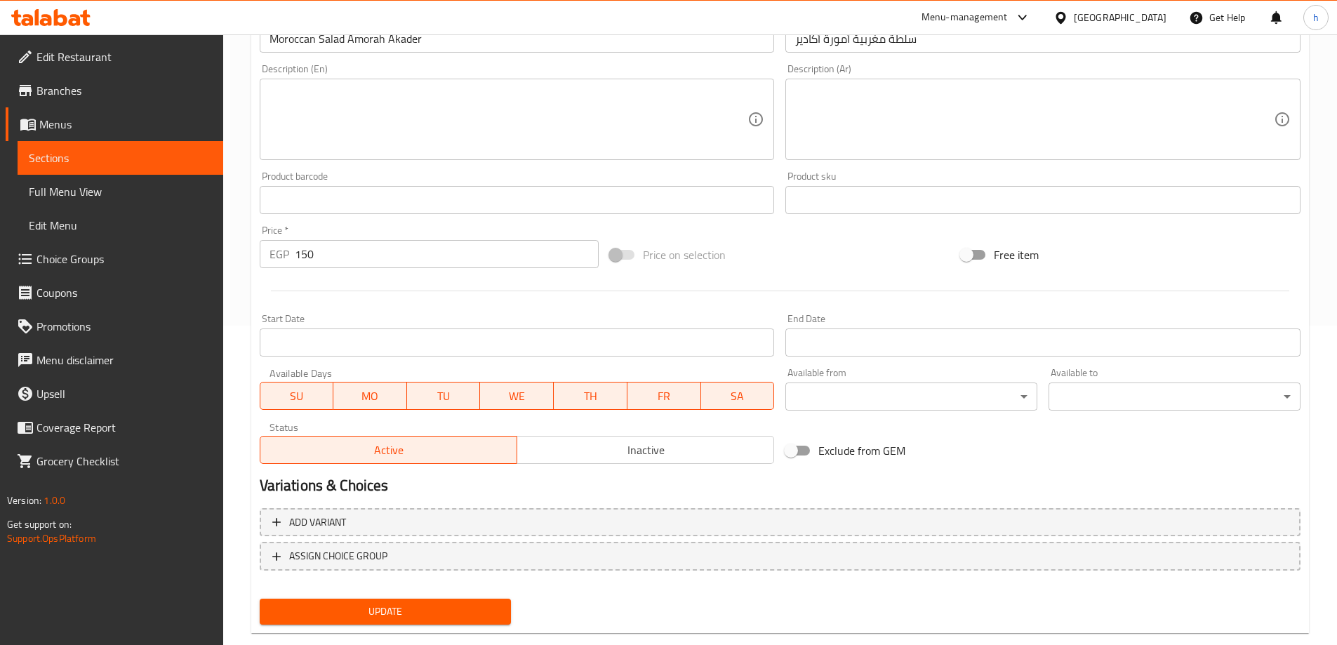
scroll to position [347, 0]
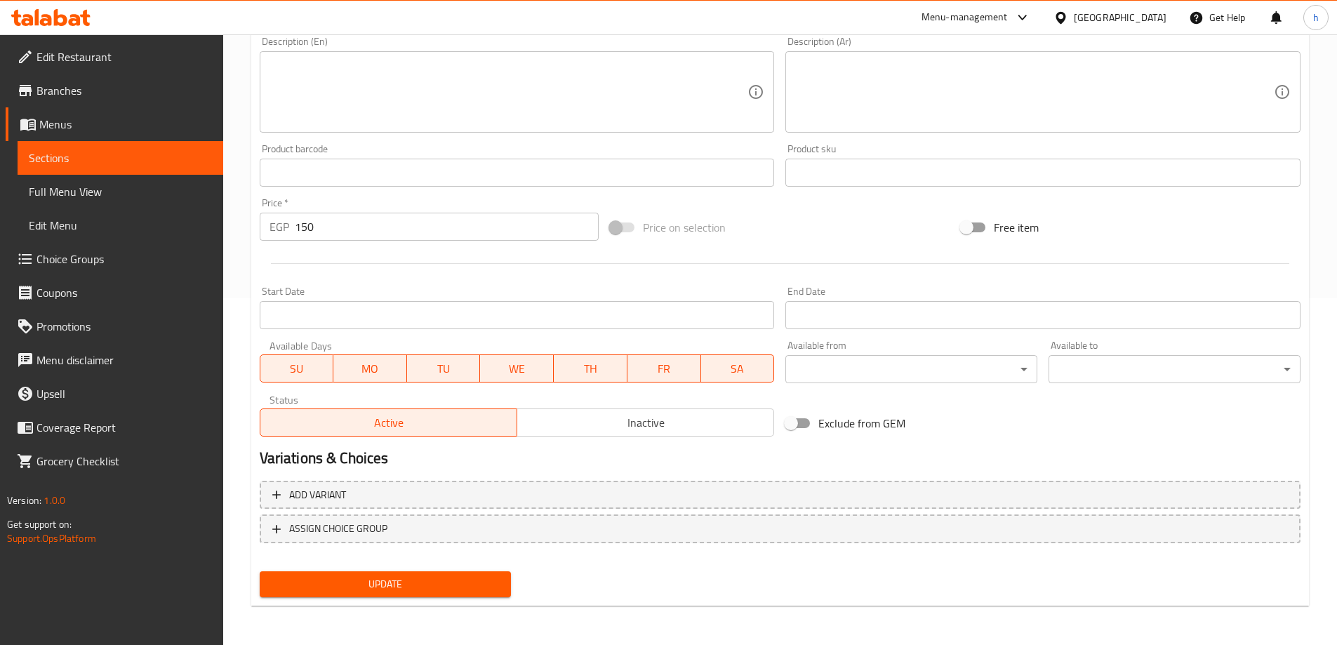
click at [399, 589] on span "Update" at bounding box center [385, 584] width 229 height 18
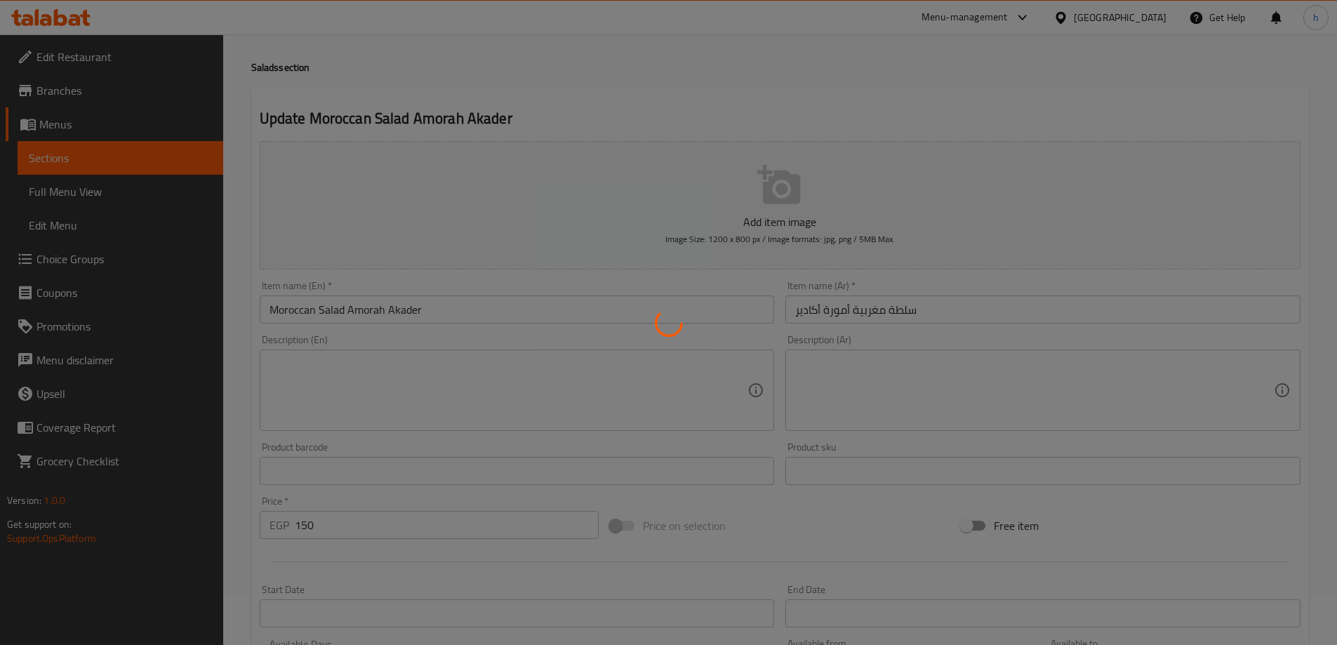
scroll to position [0, 0]
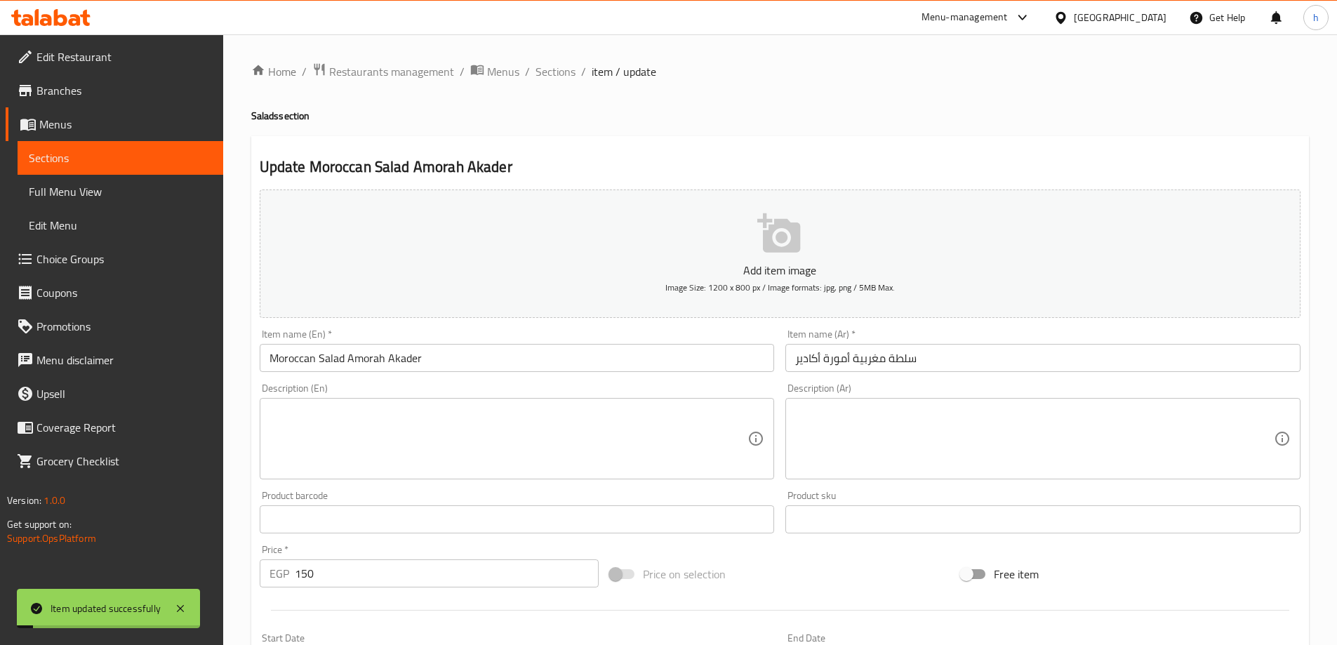
click at [166, 153] on span "Sections" at bounding box center [120, 157] width 183 height 17
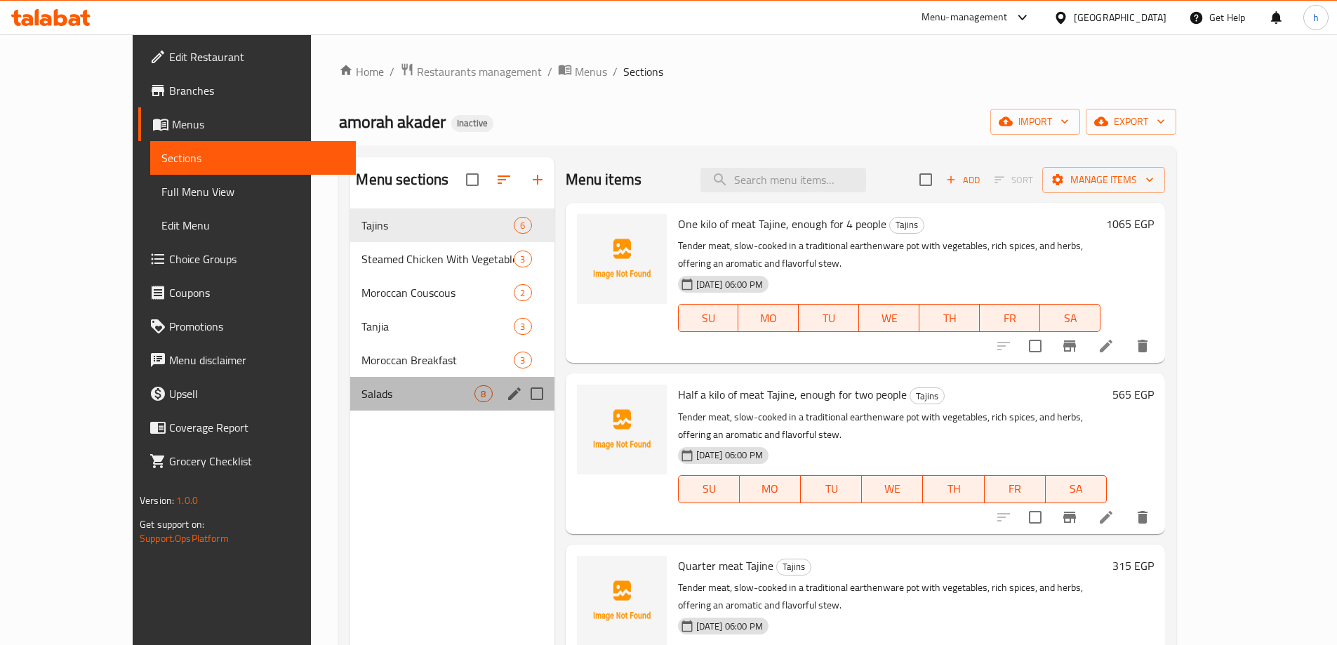
click at [376, 406] on div "Salads 8" at bounding box center [452, 394] width 204 height 34
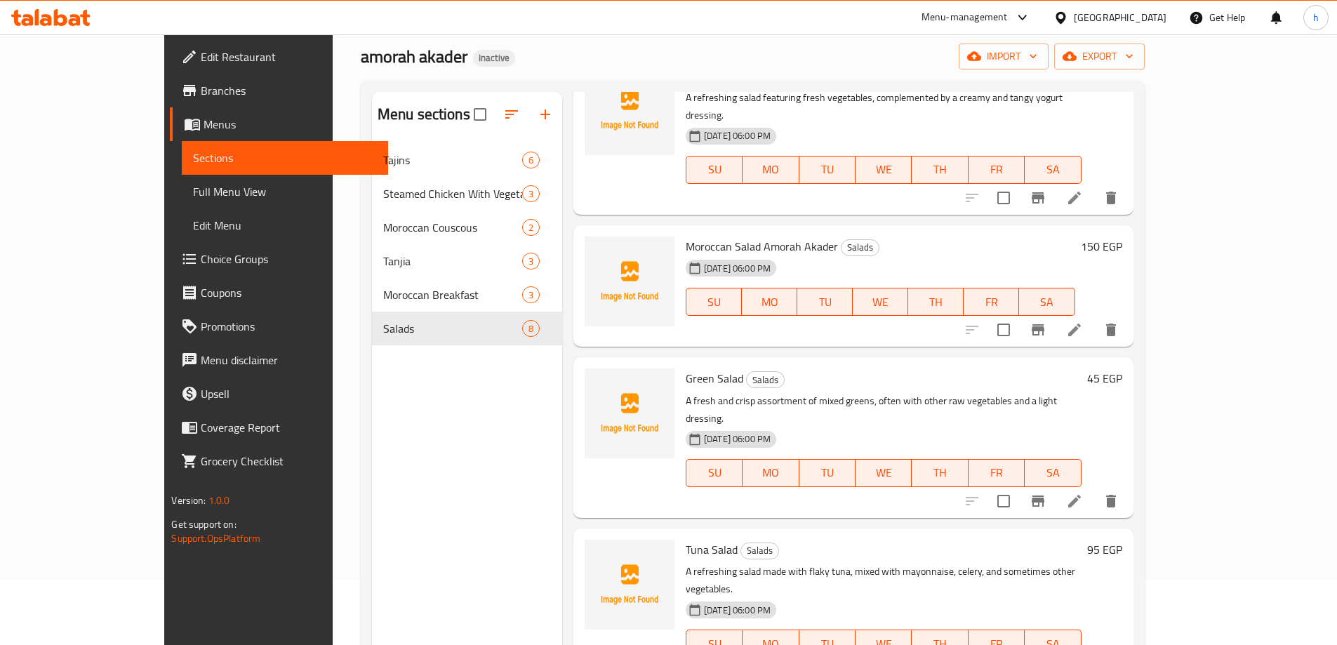
scroll to position [140, 0]
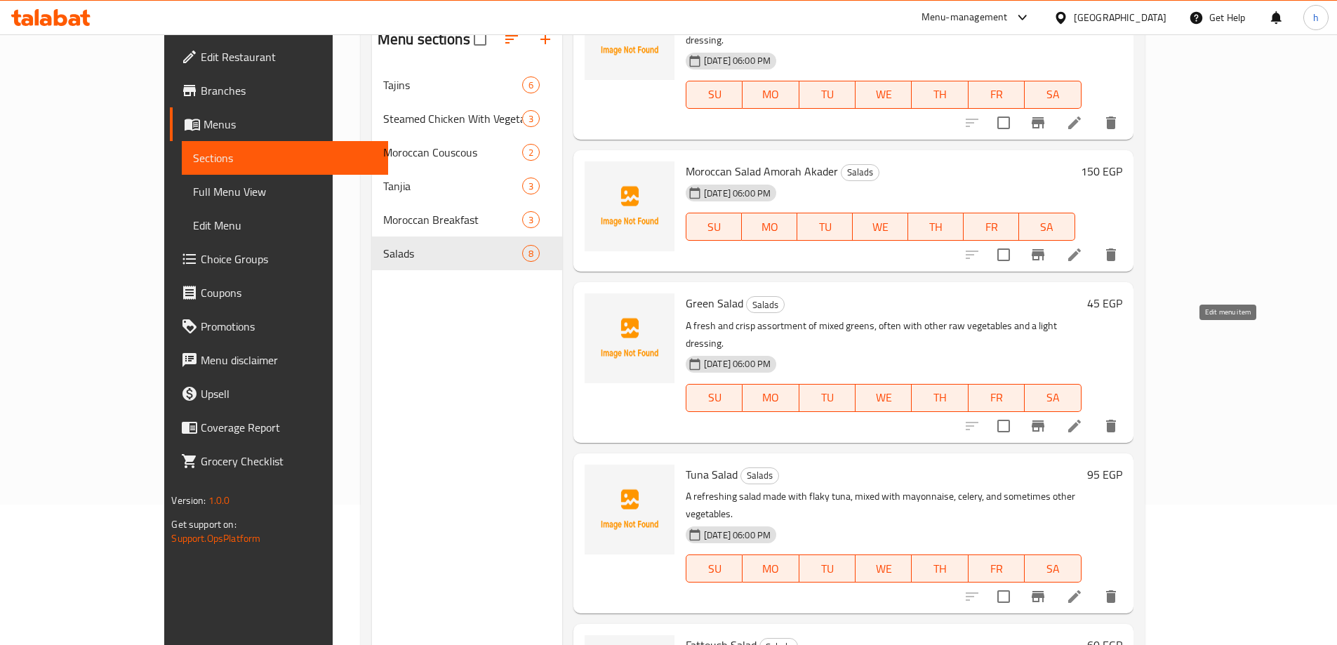
click at [1083, 418] on icon at bounding box center [1074, 426] width 17 height 17
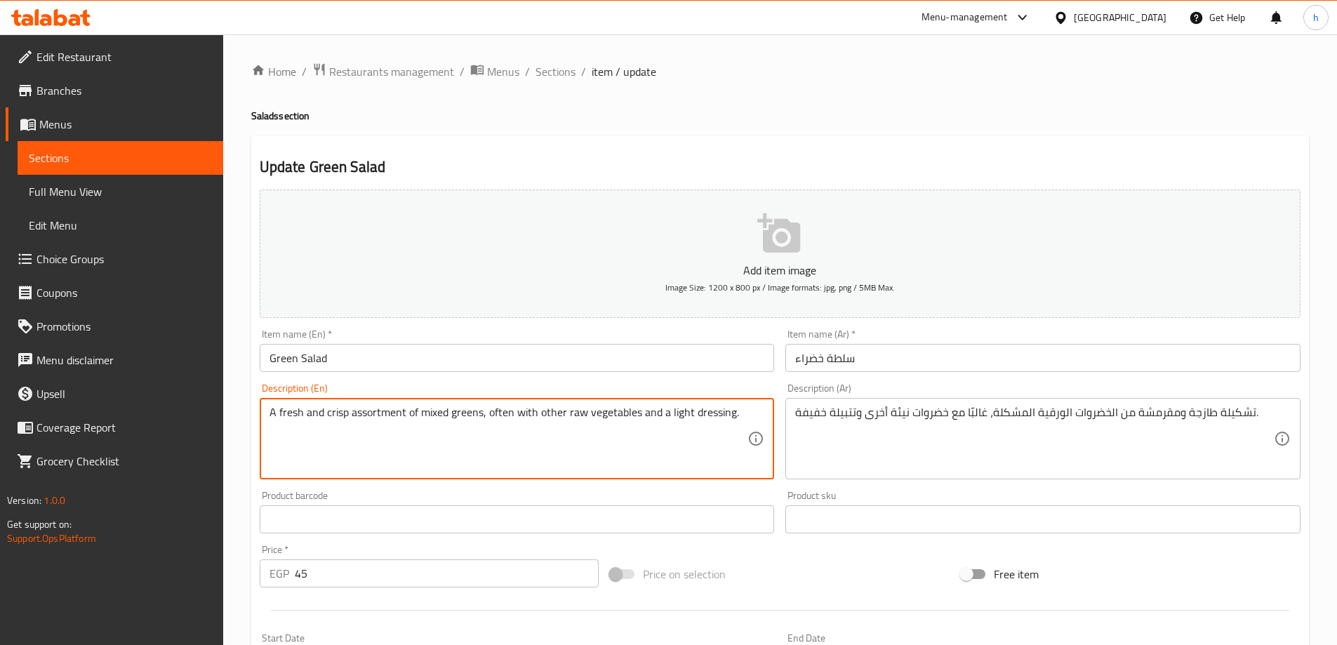
click at [705, 416] on textarea "A fresh and crisp assortment of mixed greens, often with other raw vegetables a…" at bounding box center [508, 439] width 479 height 67
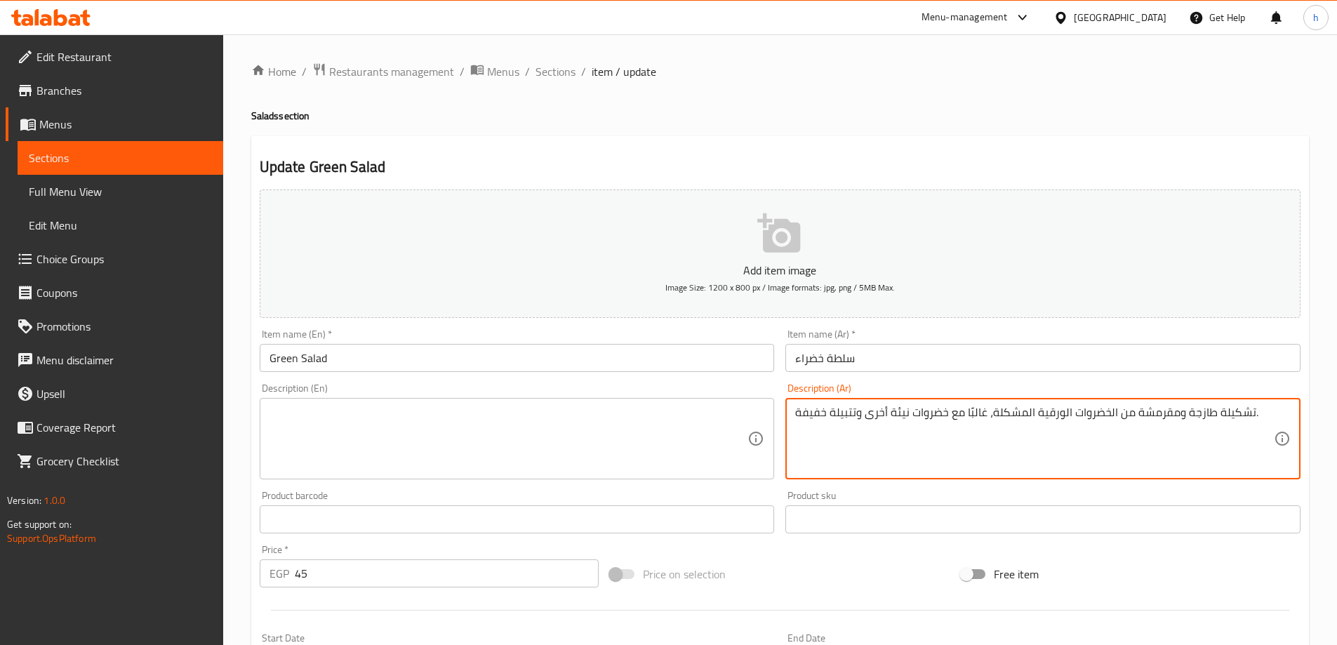
click at [860, 411] on textarea "تشكيلة طازجة ومقرمشة من الخضروات الورقية المشكلة، غالبًا مع خضروات نيئة أخرى وت…" at bounding box center [1034, 439] width 479 height 67
click at [324, 358] on input "Green Salad" at bounding box center [517, 358] width 515 height 28
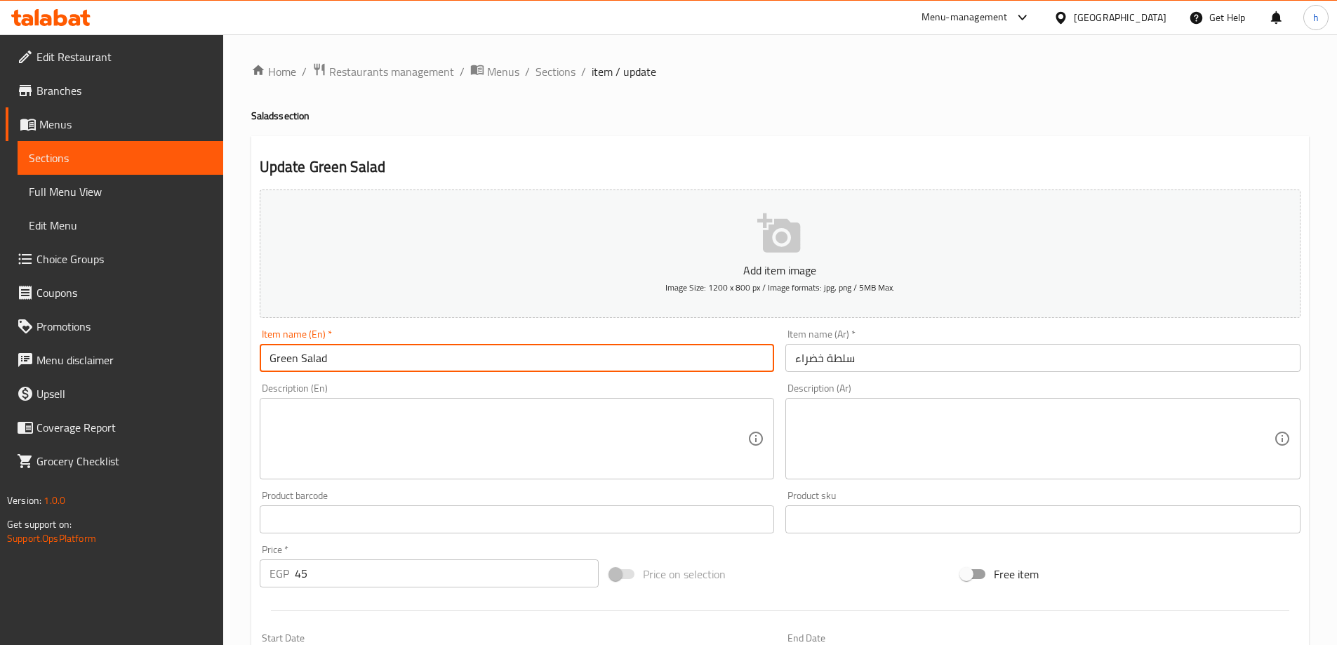
click at [324, 358] on input "Green Salad" at bounding box center [517, 358] width 515 height 28
click at [438, 434] on textarea at bounding box center [508, 439] width 479 height 67
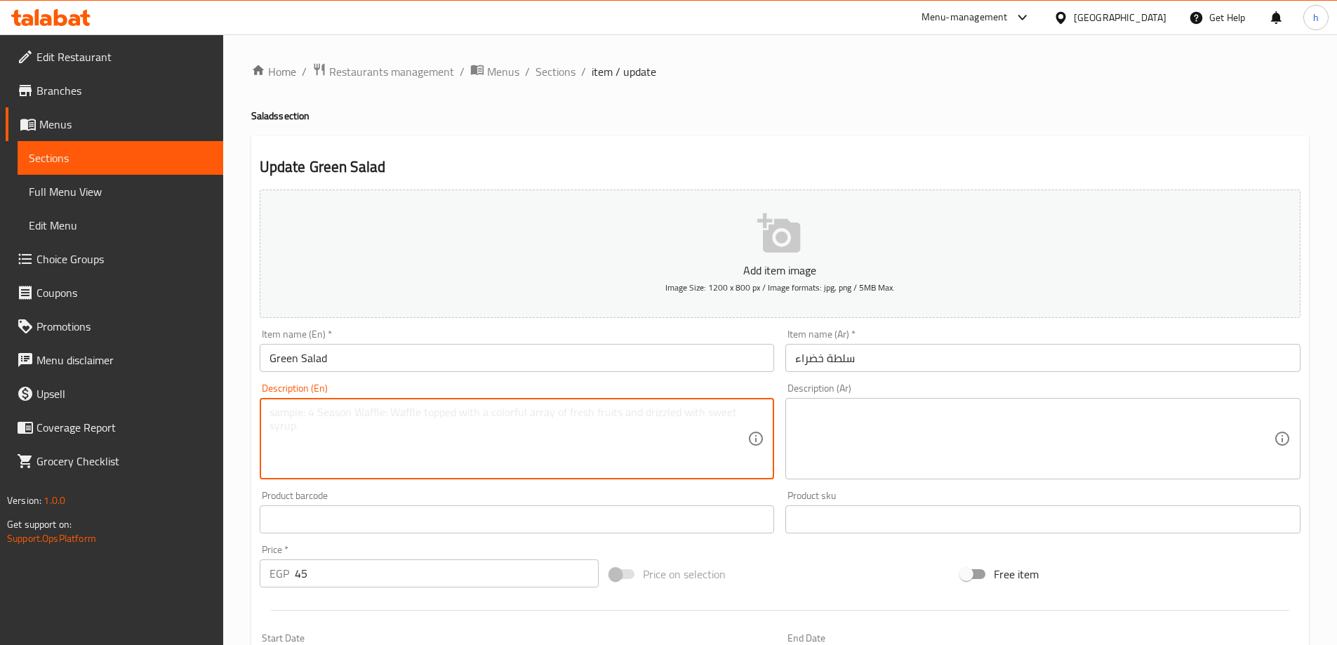
paste textarea "Mix of fresh, crisp mixed greens, sliced cucumber, juicy cherry tomatoes, cream…"
type textarea "Mix of fresh, crisp mixed greens, sliced cucumber, juicy cherry tomatoes, cream…"
click at [926, 433] on textarea at bounding box center [1034, 439] width 479 height 67
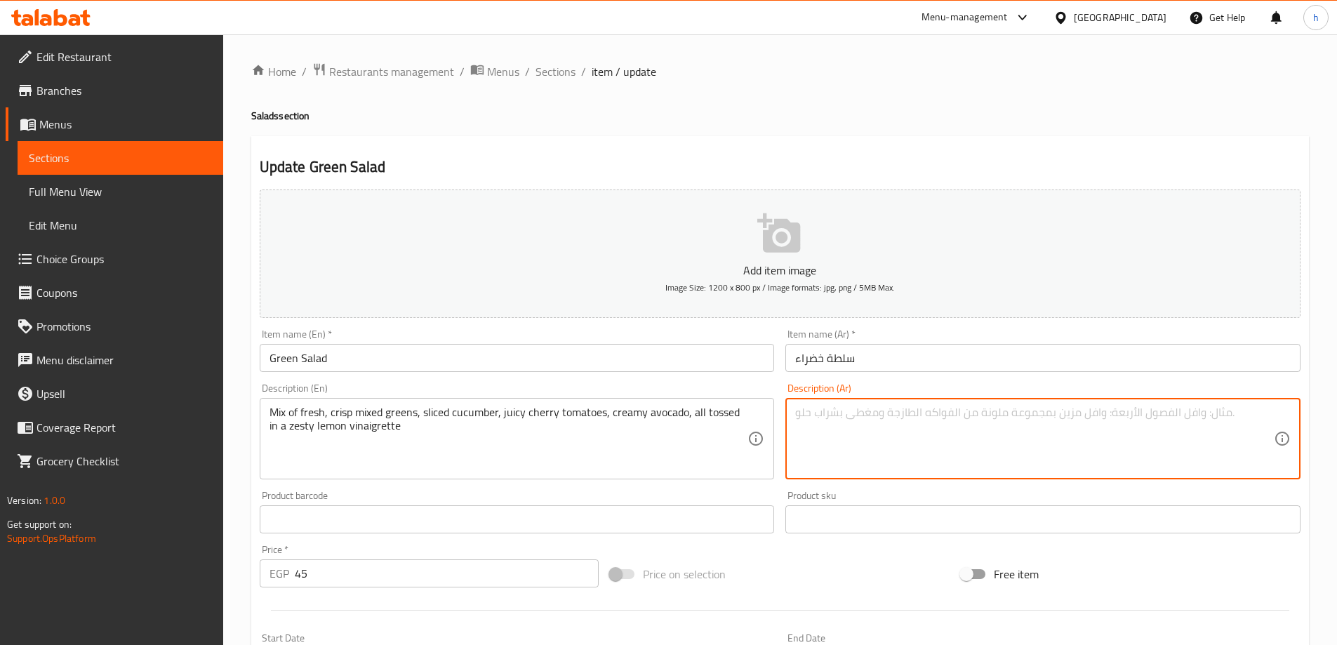
paste textarea "مزيج من الخضار الطازجة المقرمشة ، شرائح الخيار ، طماطم كرزية ، كريمة الأفوكادو …"
type textarea "مزيج من الخضار الطازجة المقرمشة ، شرائح الخيار ، طماطم كرزية ، كريمة الأفوكادو …"
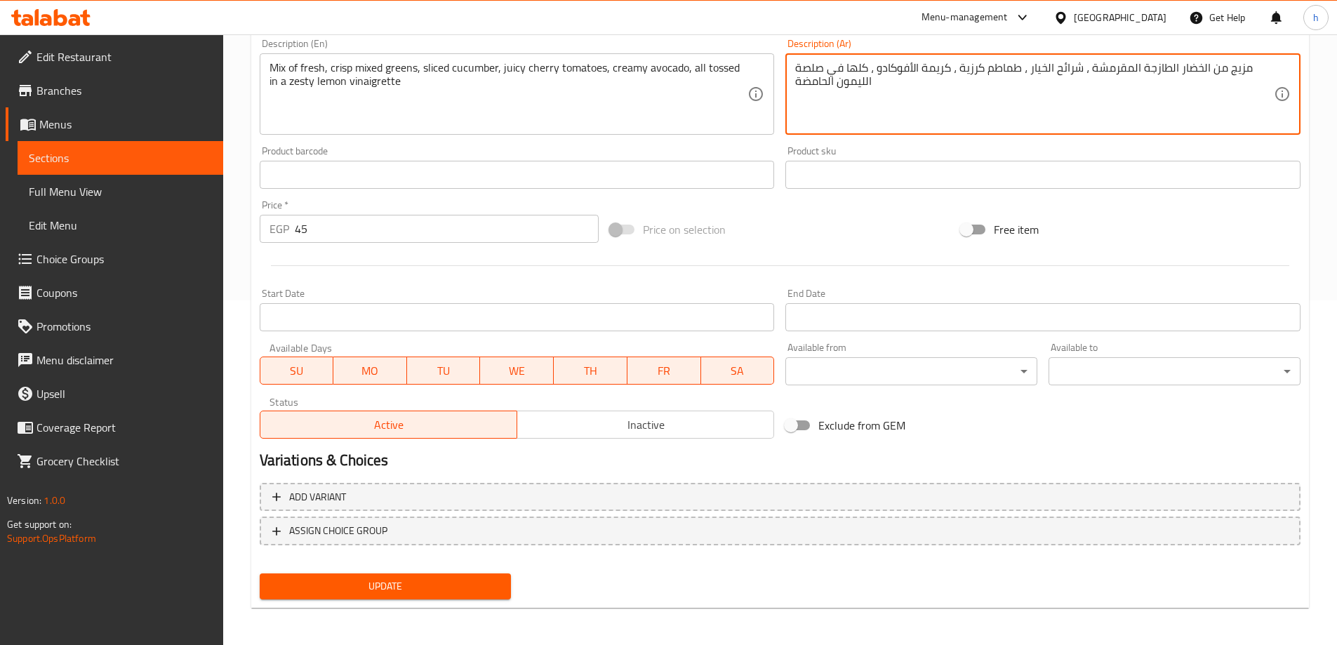
scroll to position [347, 0]
click at [411, 580] on span "Update" at bounding box center [385, 584] width 229 height 18
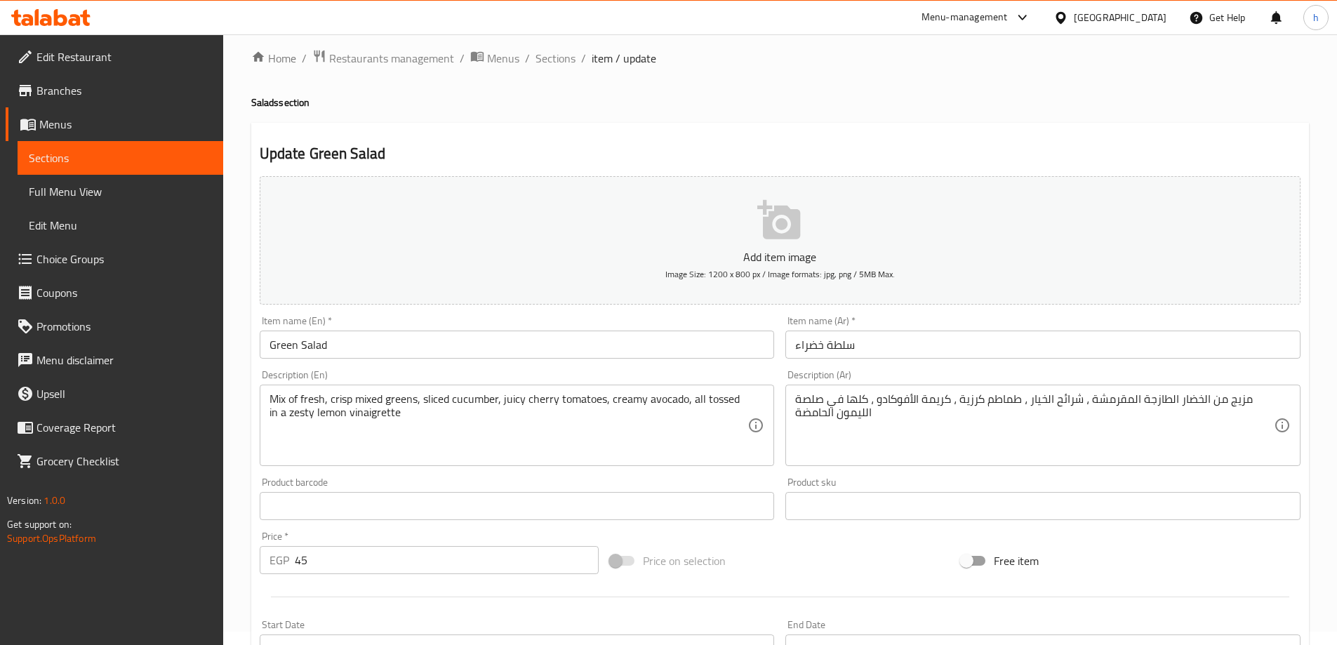
scroll to position [0, 0]
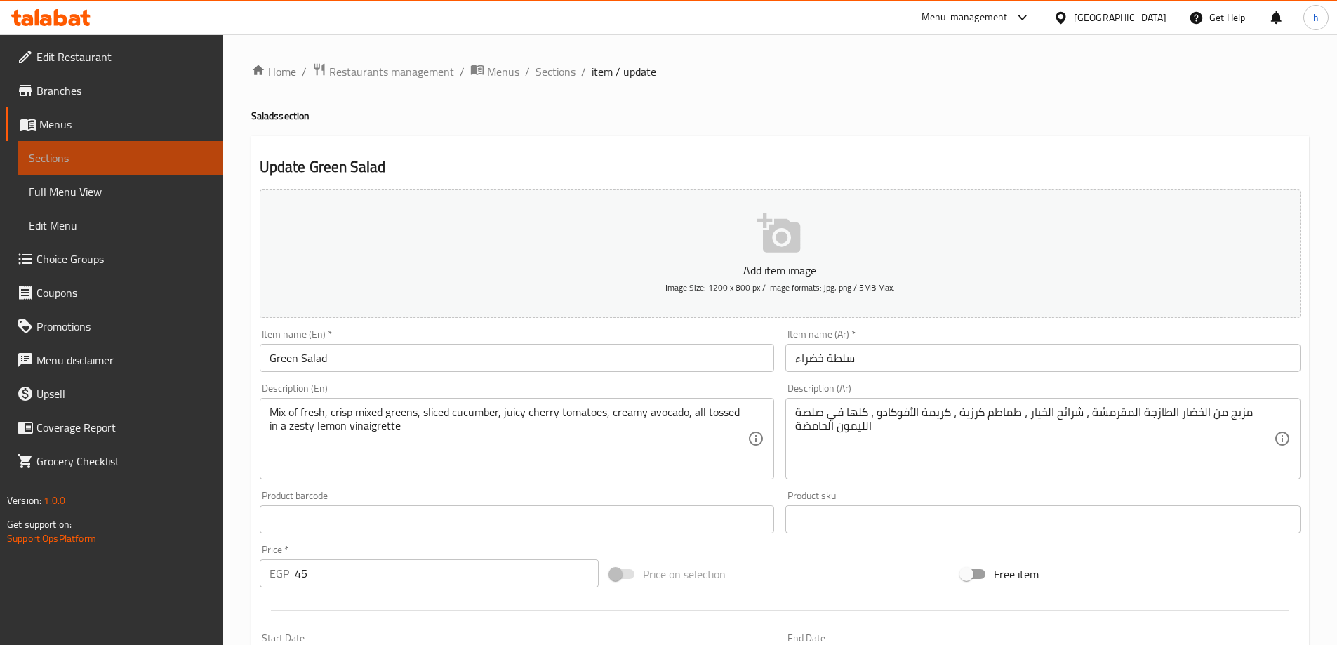
click at [126, 156] on span "Sections" at bounding box center [120, 157] width 183 height 17
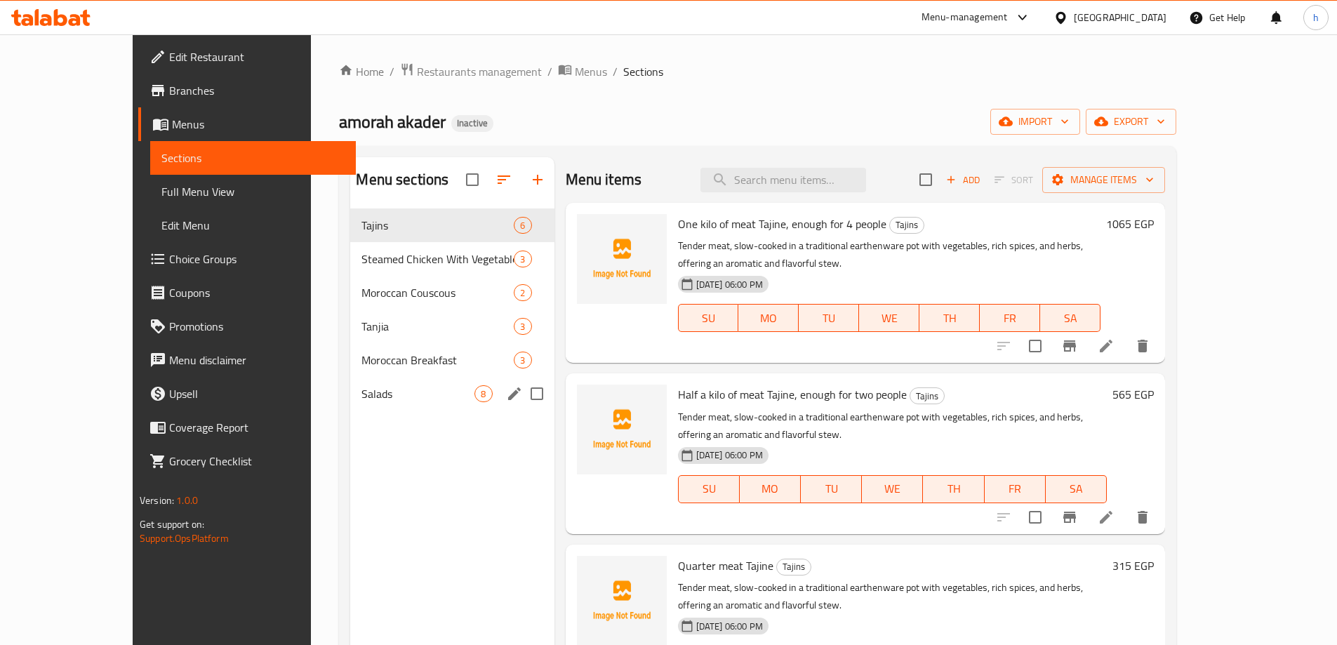
drag, startPoint x: 397, startPoint y: 387, endPoint x: 540, endPoint y: 346, distance: 148.4
click at [397, 388] on span "Salads" at bounding box center [417, 393] width 113 height 17
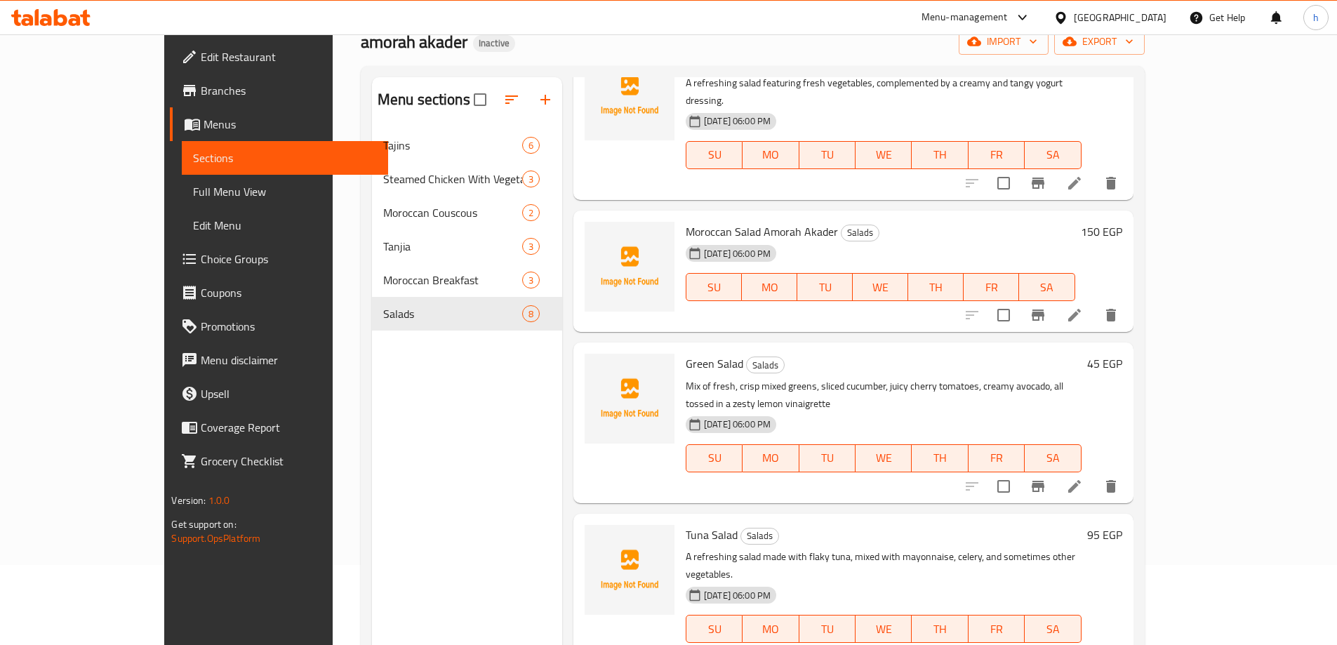
scroll to position [196, 0]
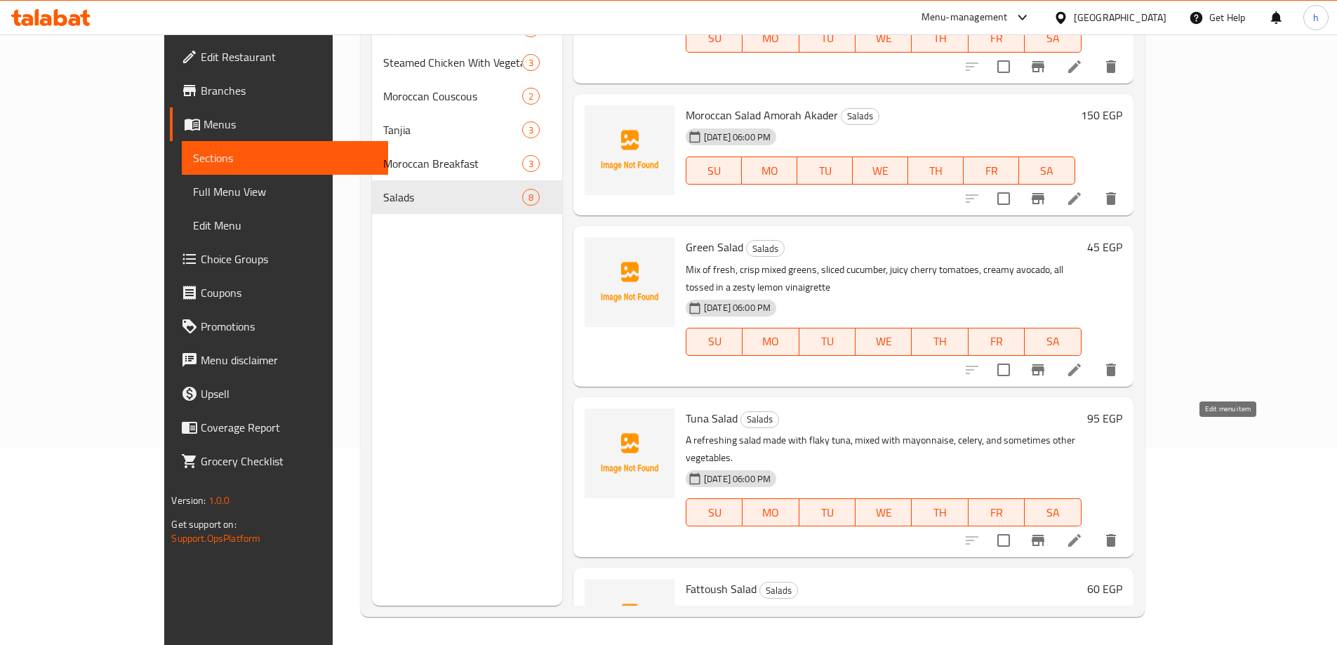
click at [1083, 532] on icon at bounding box center [1074, 540] width 17 height 17
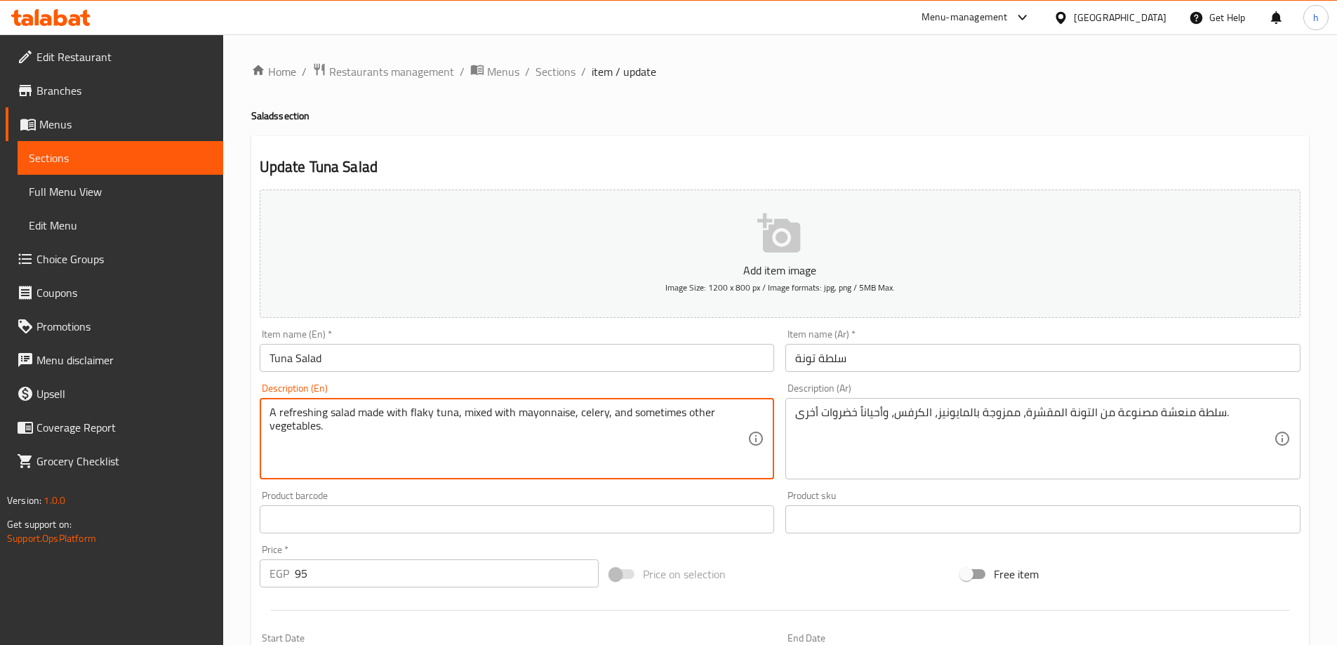
click at [508, 412] on textarea "A refreshing salad made with flaky tuna, mixed with mayonnaise, celery, and som…" at bounding box center [508, 439] width 479 height 67
paste textarea "Tender tuna, veggies, and a tangy dressing"
type textarea "Tender tuna, veggies, and a tangy dressing."
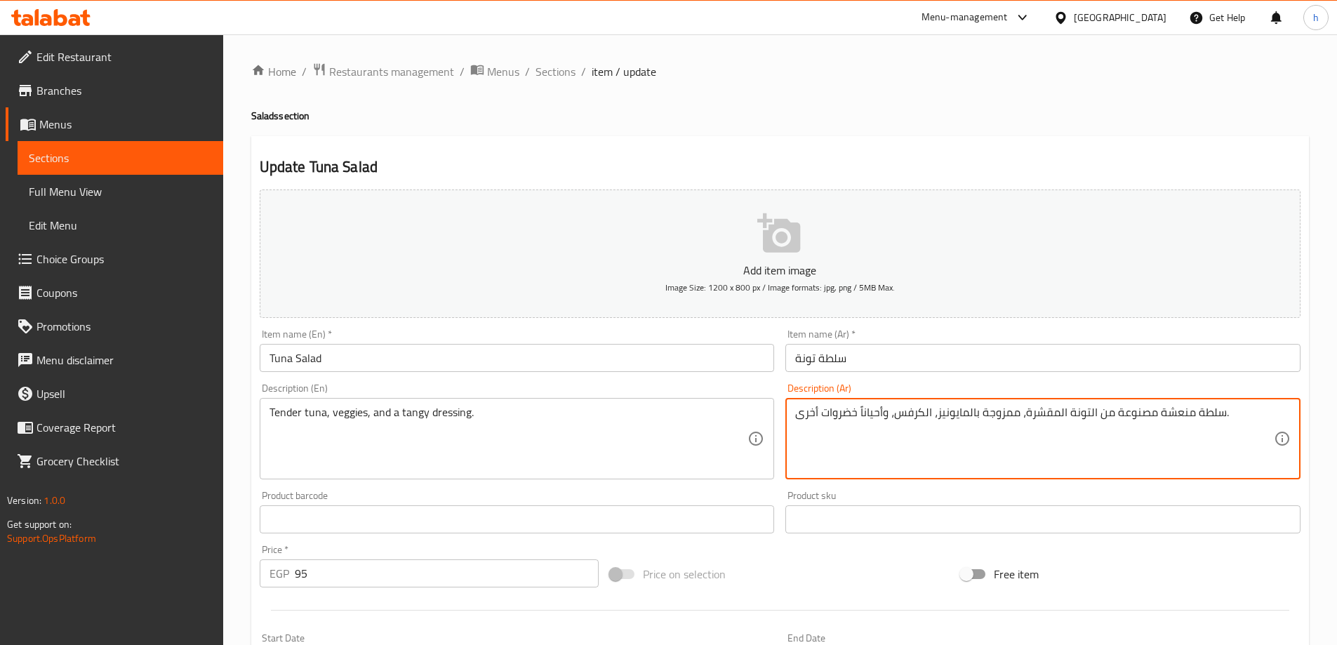
click at [879, 413] on textarea "سلطة منعشة مصنوعة من التونة المقشرة، ممزوجة بالمايونيز، الكرفس، وأحياناً خضروات…" at bounding box center [1034, 439] width 479 height 67
paste textarea "ونة طرية وخضار وصلصة منعشة"
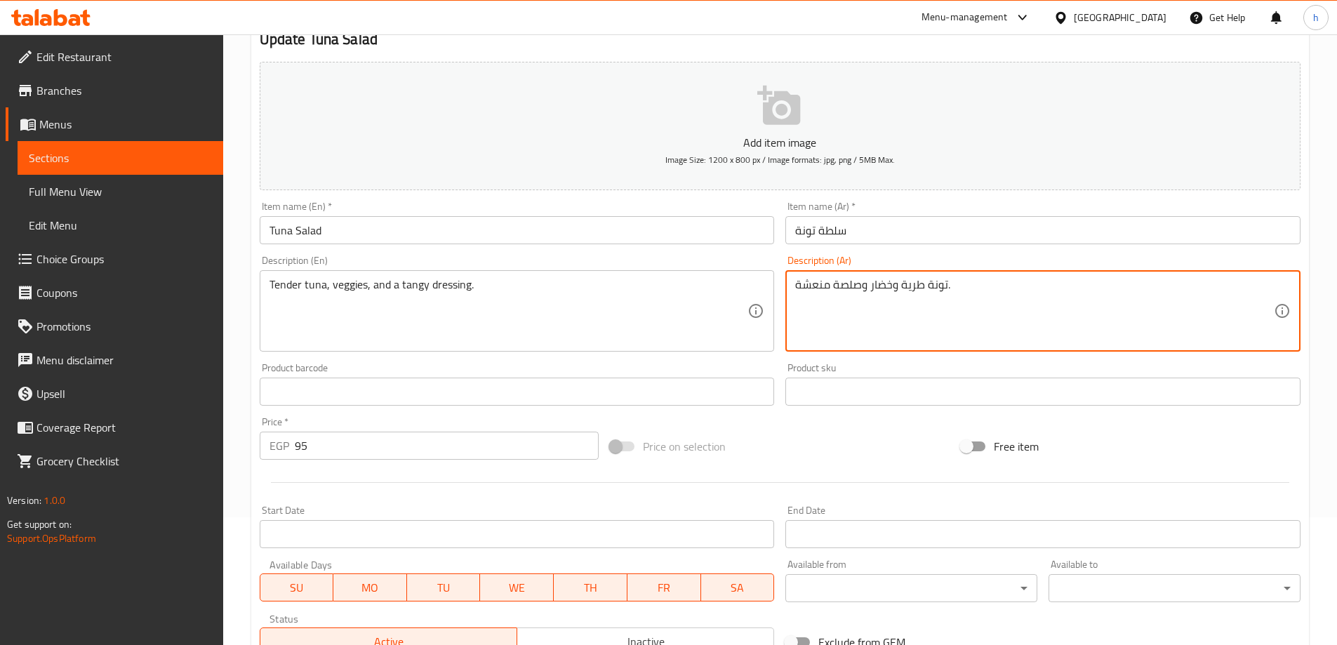
scroll to position [347, 0]
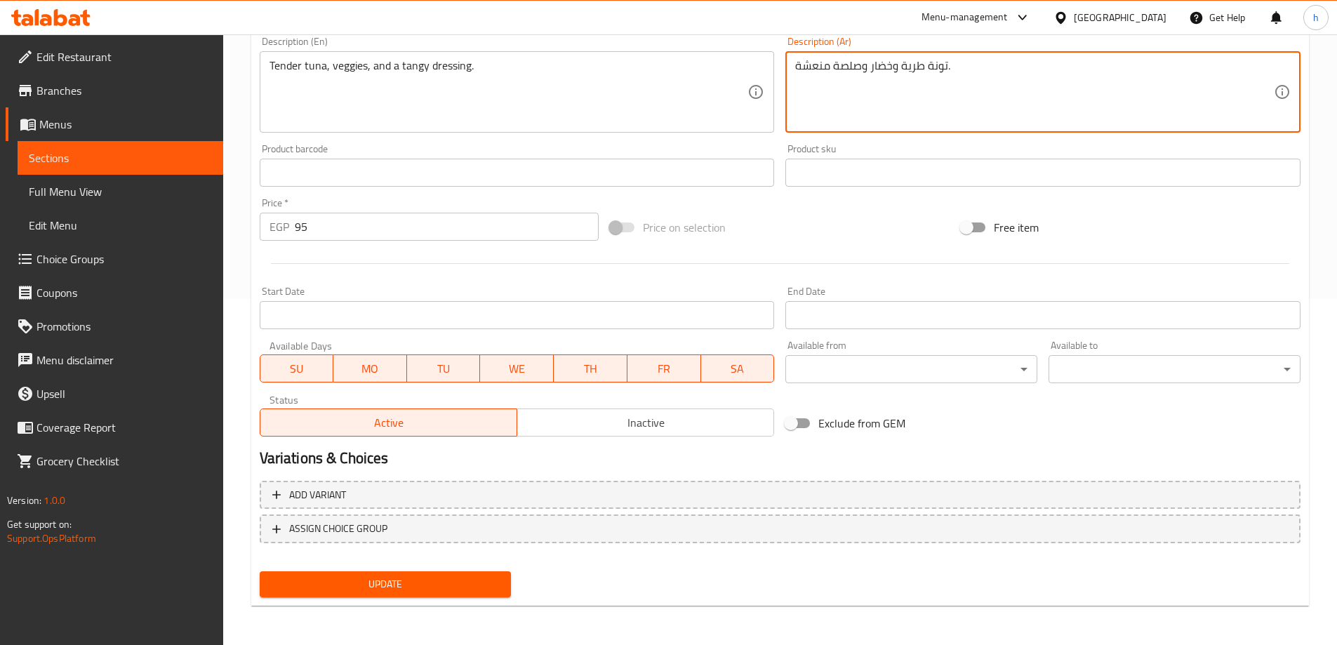
type textarea "تونة طرية وخضار وصلصة منعشة."
click at [410, 580] on span "Update" at bounding box center [385, 584] width 229 height 18
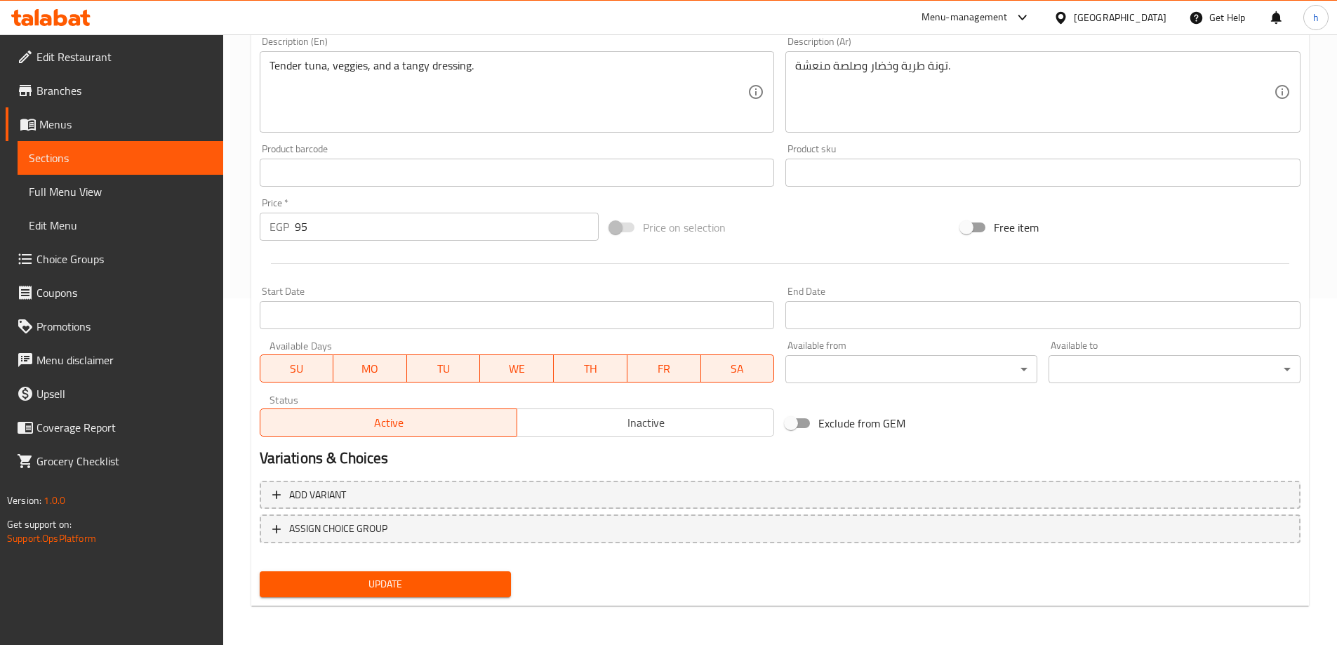
click at [181, 161] on span "Sections" at bounding box center [120, 157] width 183 height 17
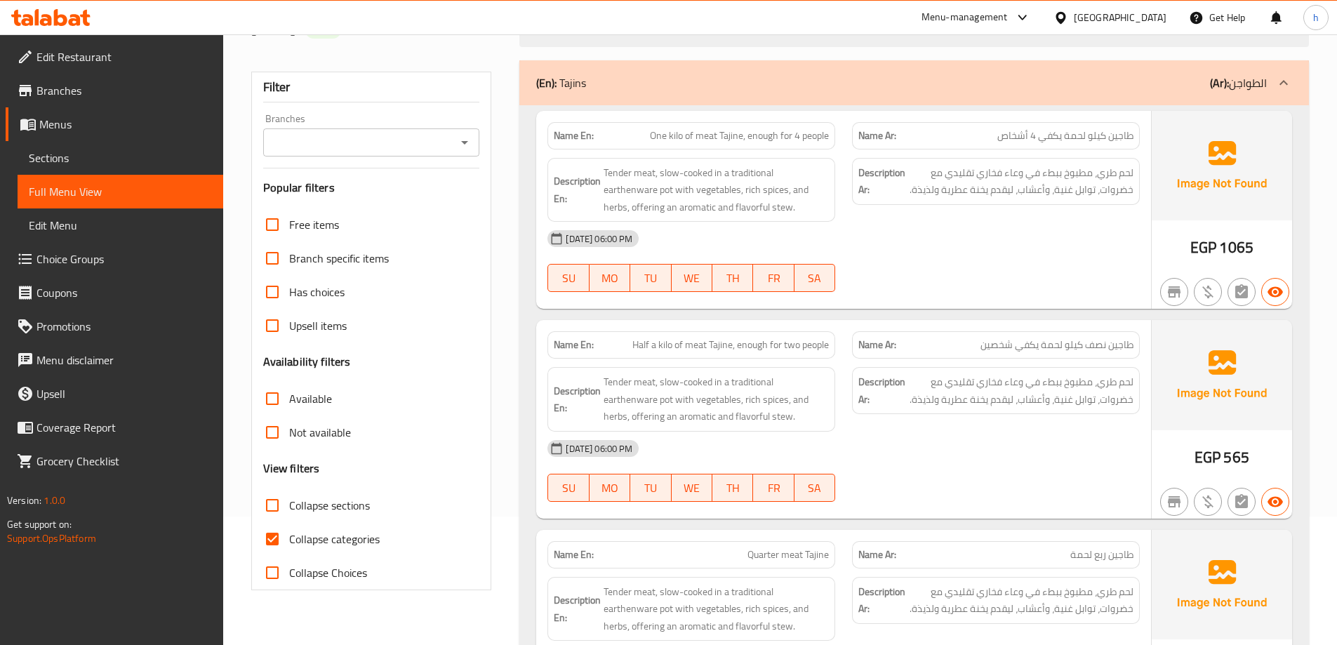
scroll to position [281, 0]
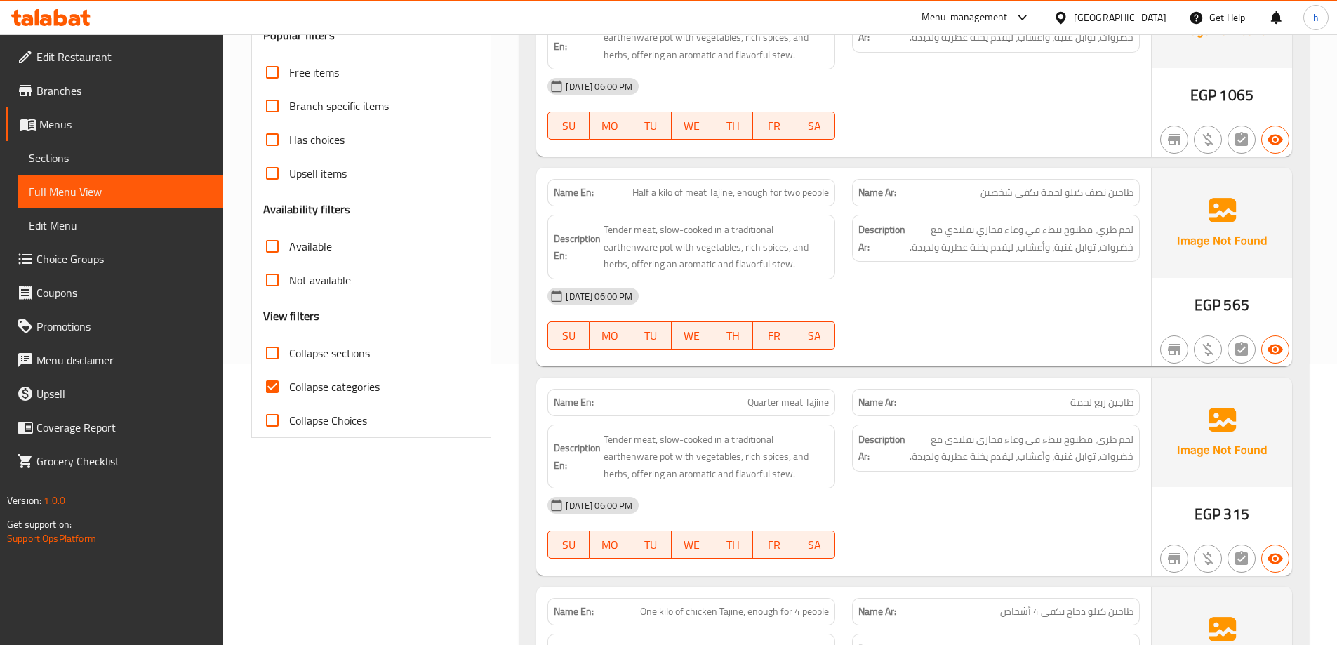
click at [283, 385] on input "Collapse categories" at bounding box center [272, 387] width 34 height 34
checkbox input "false"
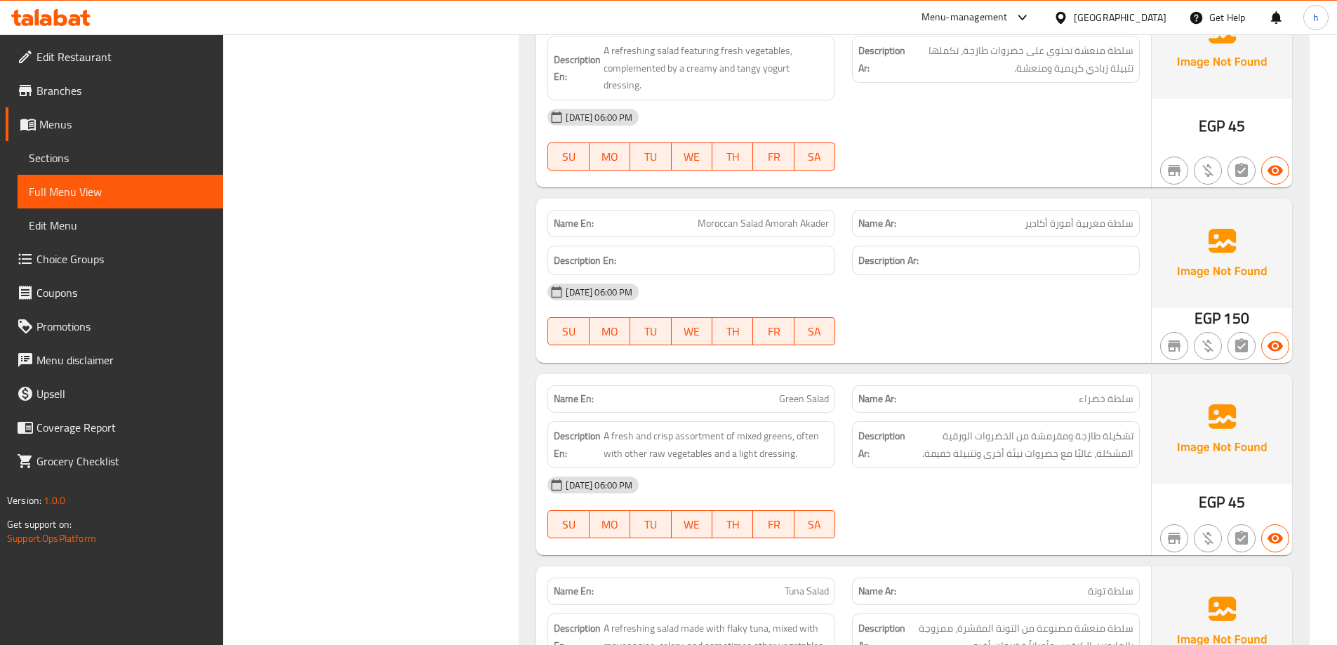
scroll to position [4795, 0]
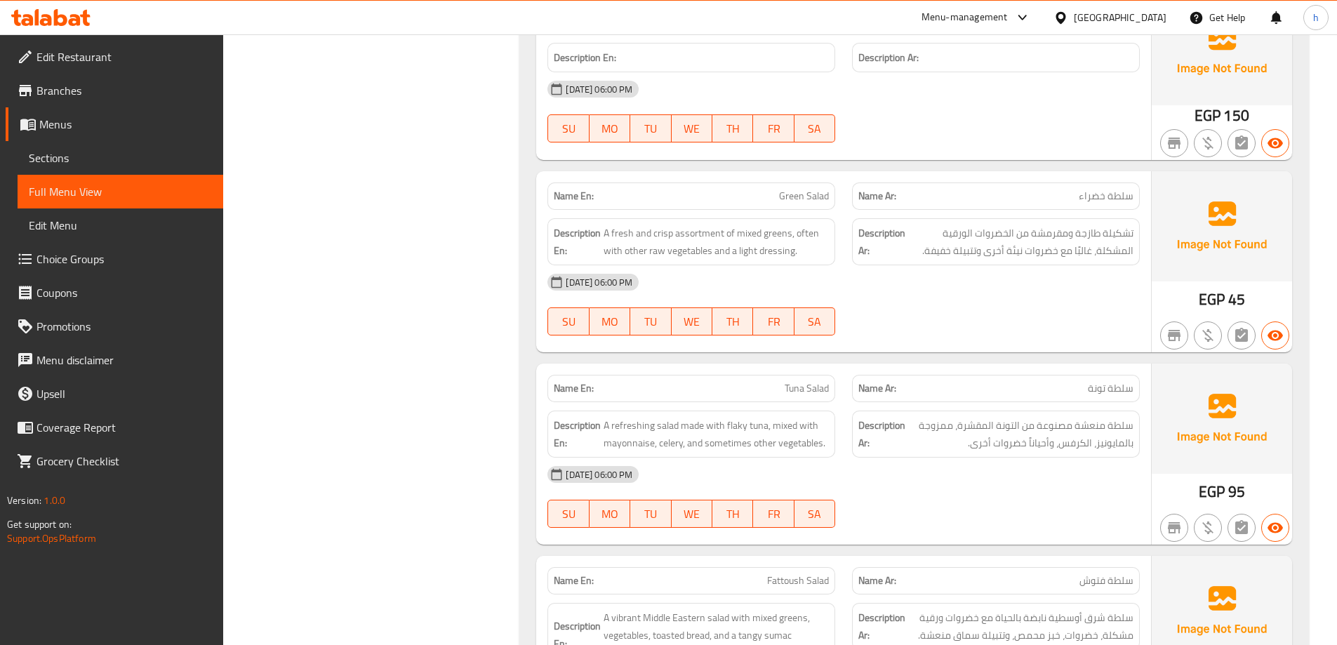
scroll to position [5075, 0]
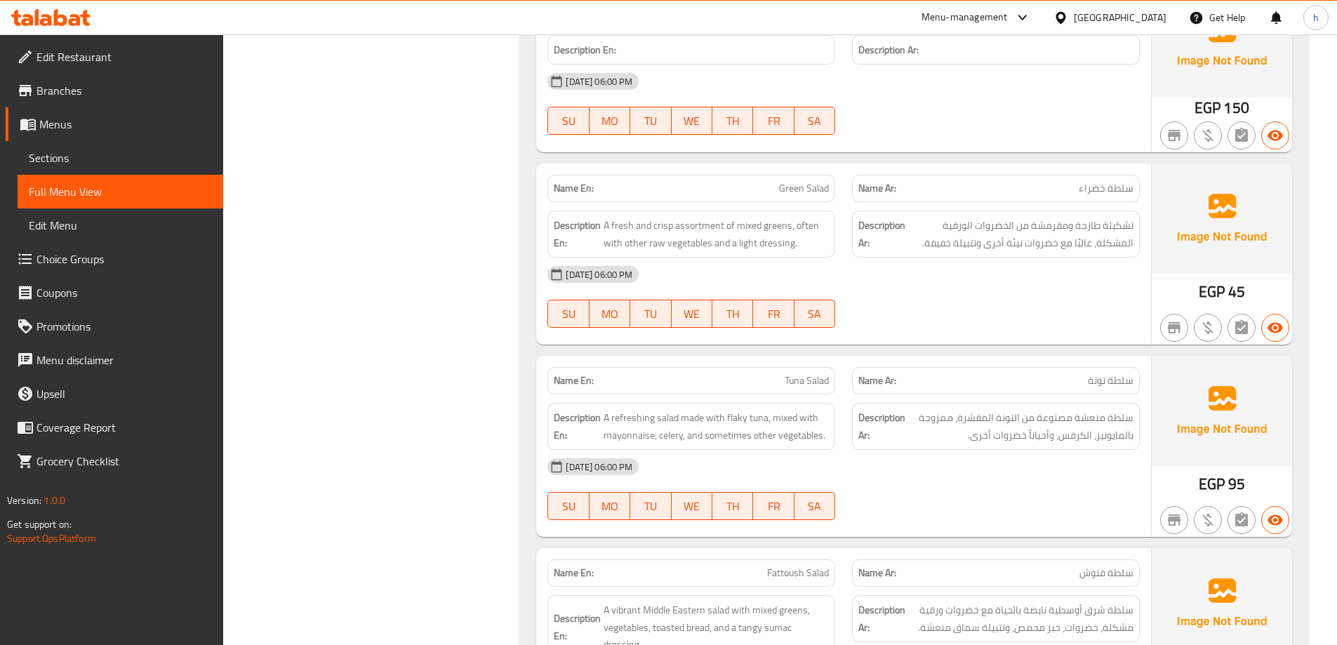
copy span "سلطة خضراء"
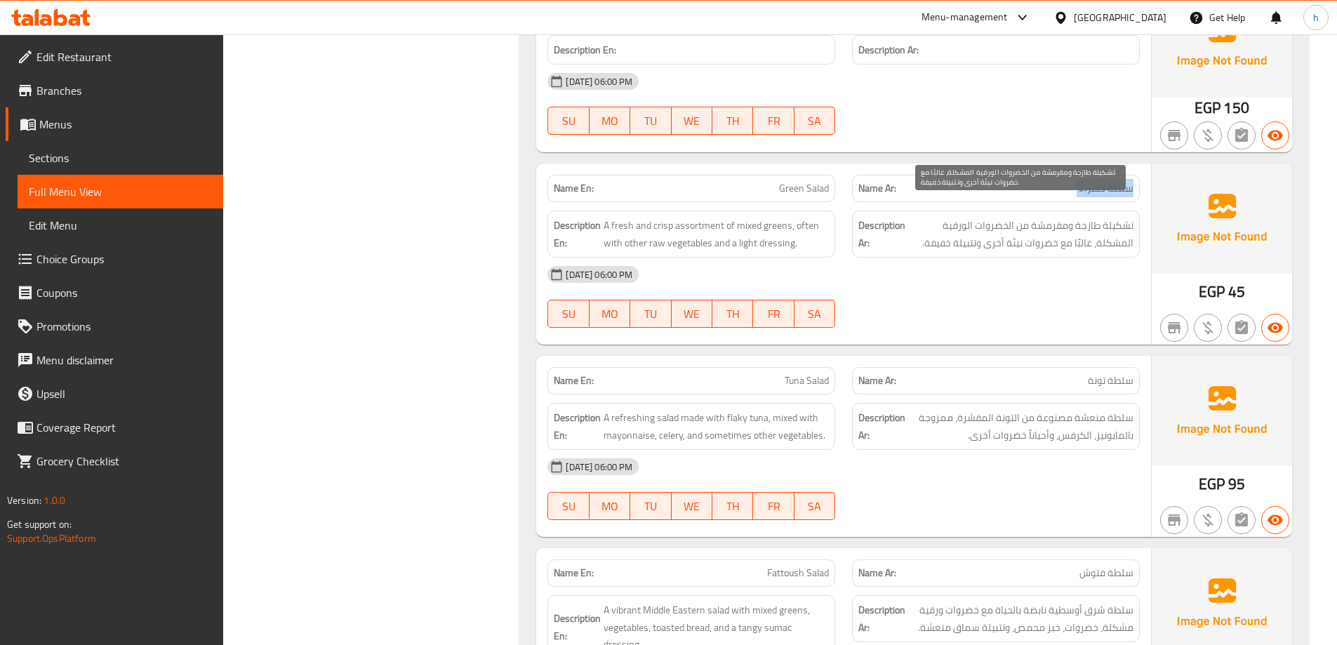
click at [1084, 225] on span "تشكيلة طازجة ومقرمشة من الخضروات الورقية المشكلة، غالبًا مع خضروات نيئة أخرى وت…" at bounding box center [1020, 234] width 225 height 34
copy span "غالبًا"
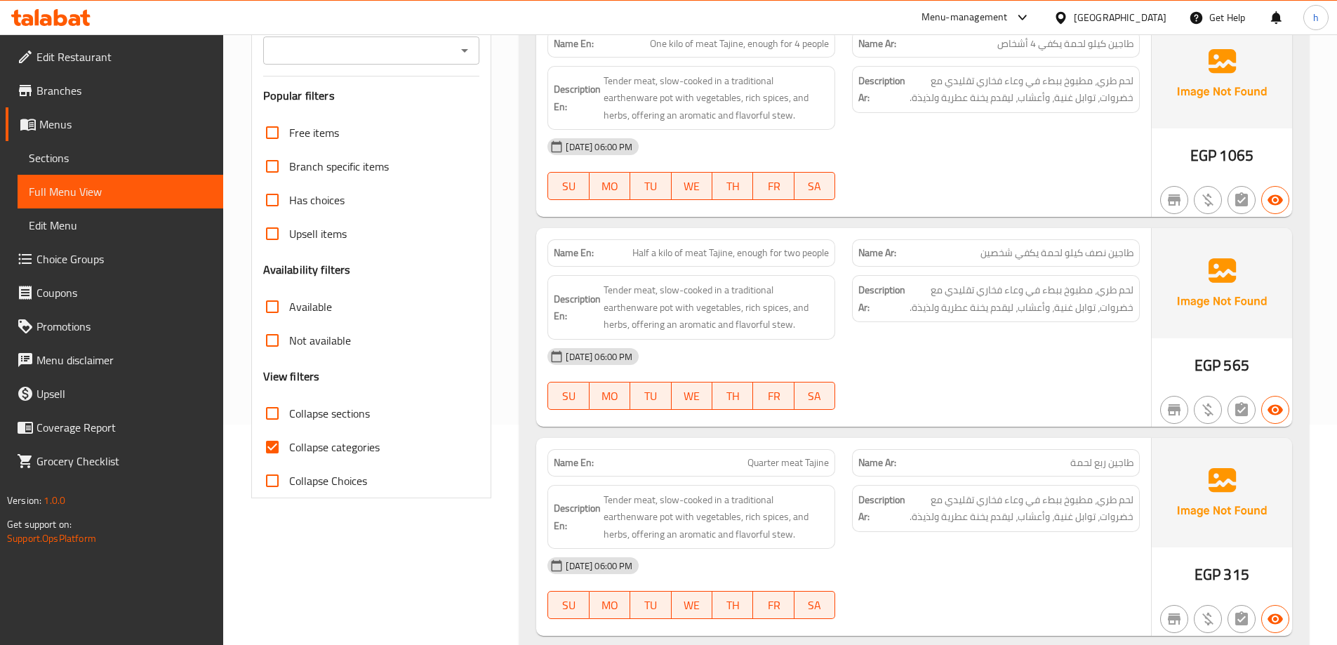
scroll to position [281, 0]
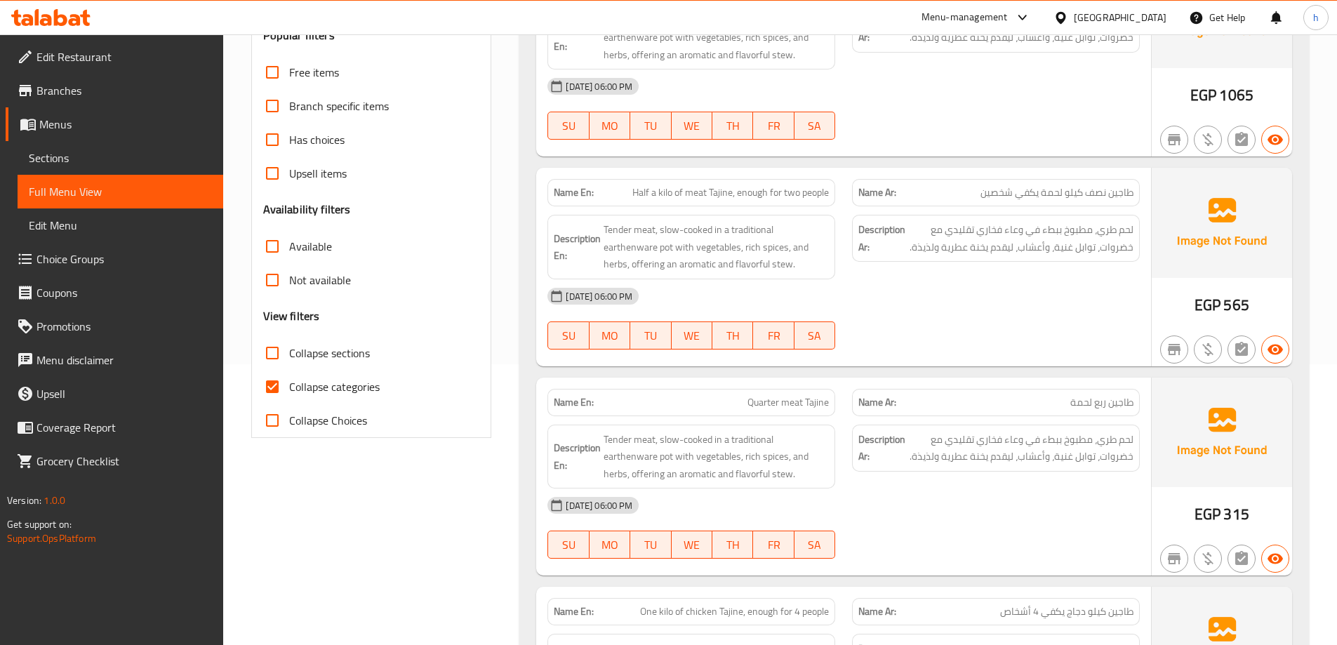
click at [285, 394] on input "Collapse categories" at bounding box center [272, 387] width 34 height 34
checkbox input "false"
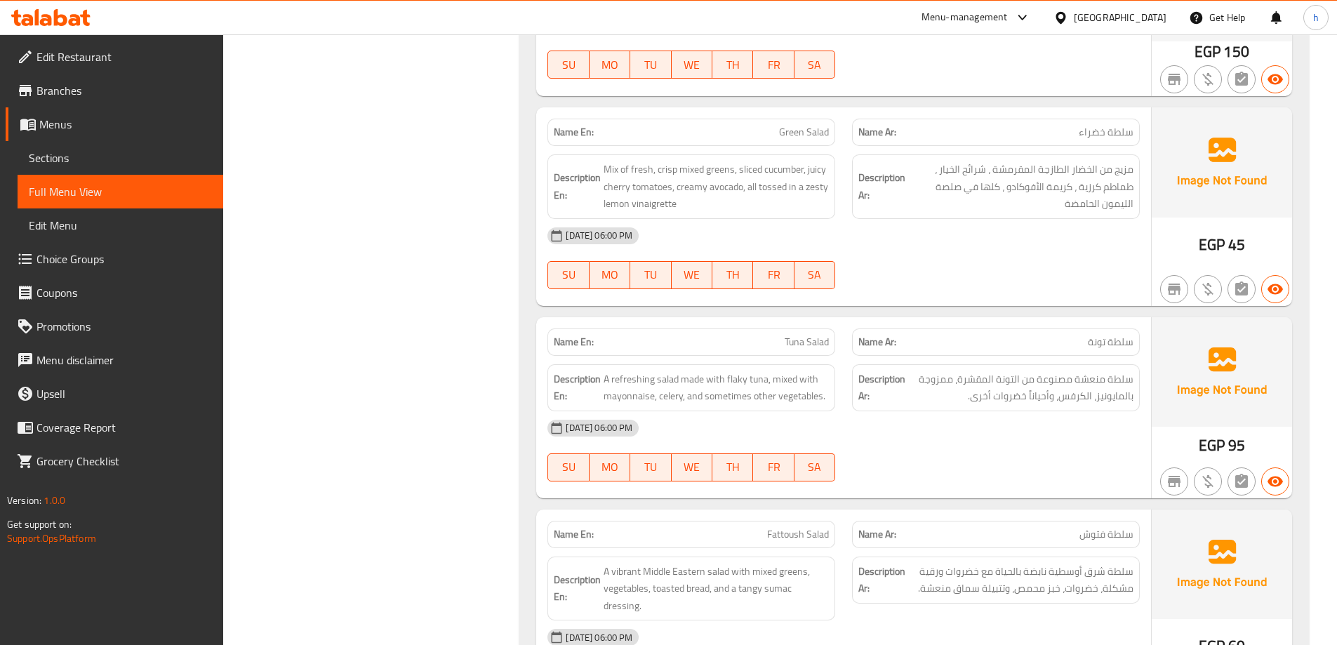
scroll to position [5163, 0]
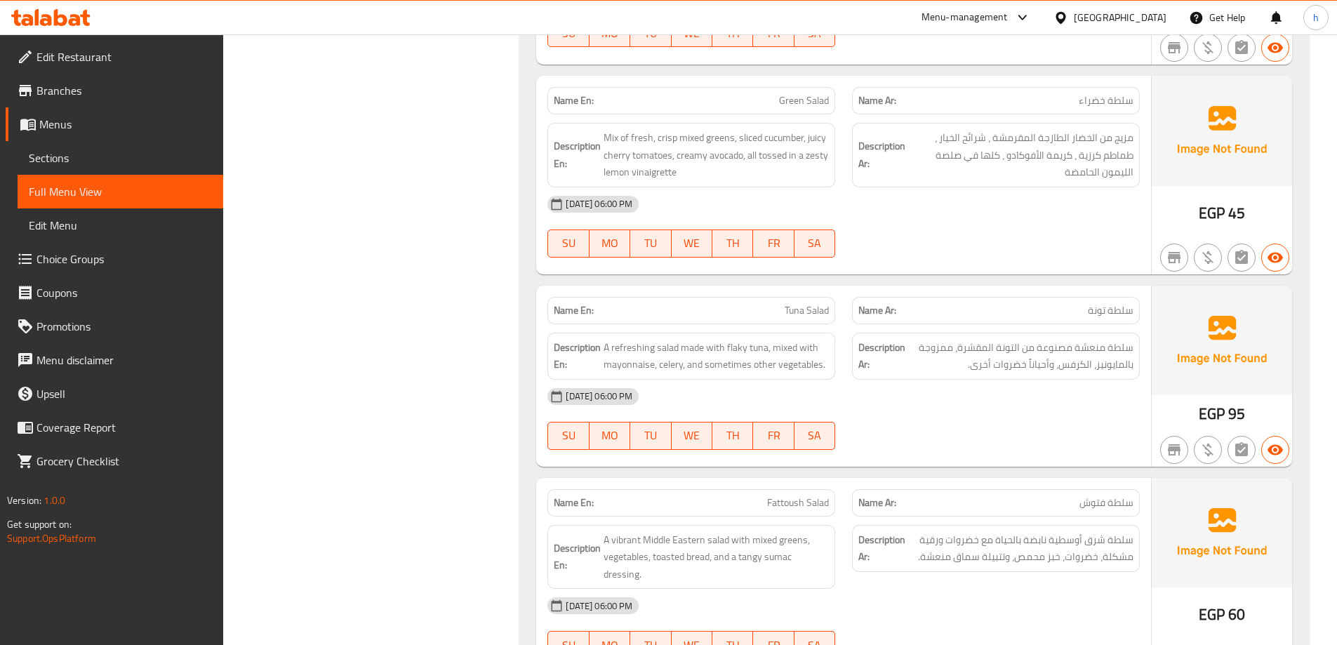
click at [1121, 303] on span "سلطة تونة" at bounding box center [1111, 310] width 46 height 15
click at [1123, 303] on span "سلطة تونة" at bounding box center [1111, 310] width 46 height 15
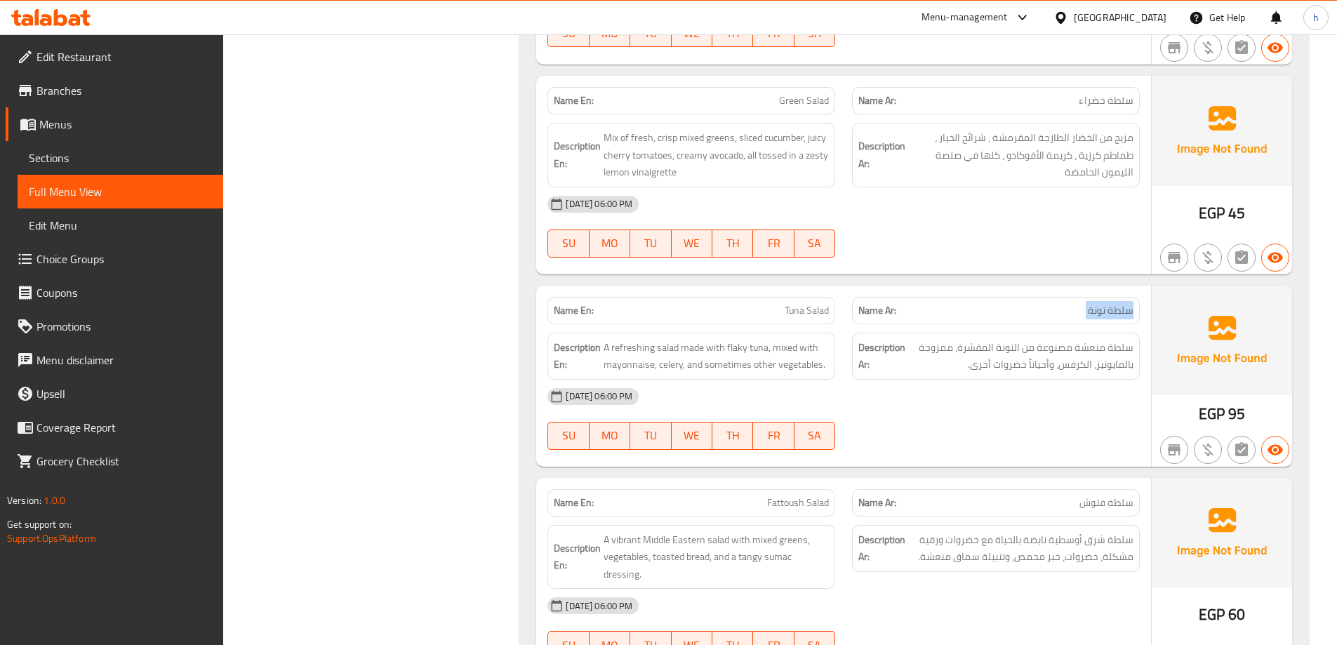
click at [1123, 303] on span "سلطة تونة" at bounding box center [1111, 310] width 46 height 15
copy span "سلطة تونة"
click at [1042, 349] on span "سلطة منعشة مصنوعة من التونة المقشرة، ممزوجة بالمايونيز، الكرفس، وأحياناً خضروات…" at bounding box center [1020, 356] width 225 height 34
copy span "وأحياناً"
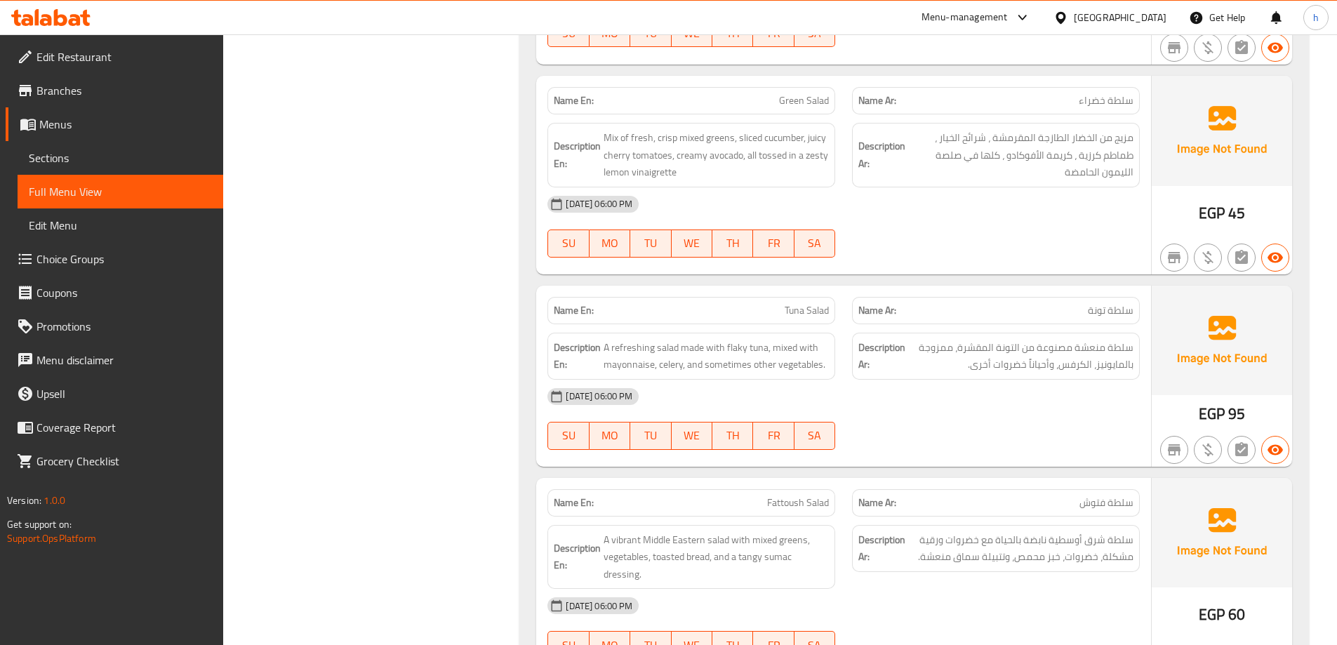
click at [805, 303] on span "Tuna Salad" at bounding box center [807, 310] width 44 height 15
copy span "Tuna Salad"
drag, startPoint x: 380, startPoint y: 413, endPoint x: 386, endPoint y: 637, distance: 224.0
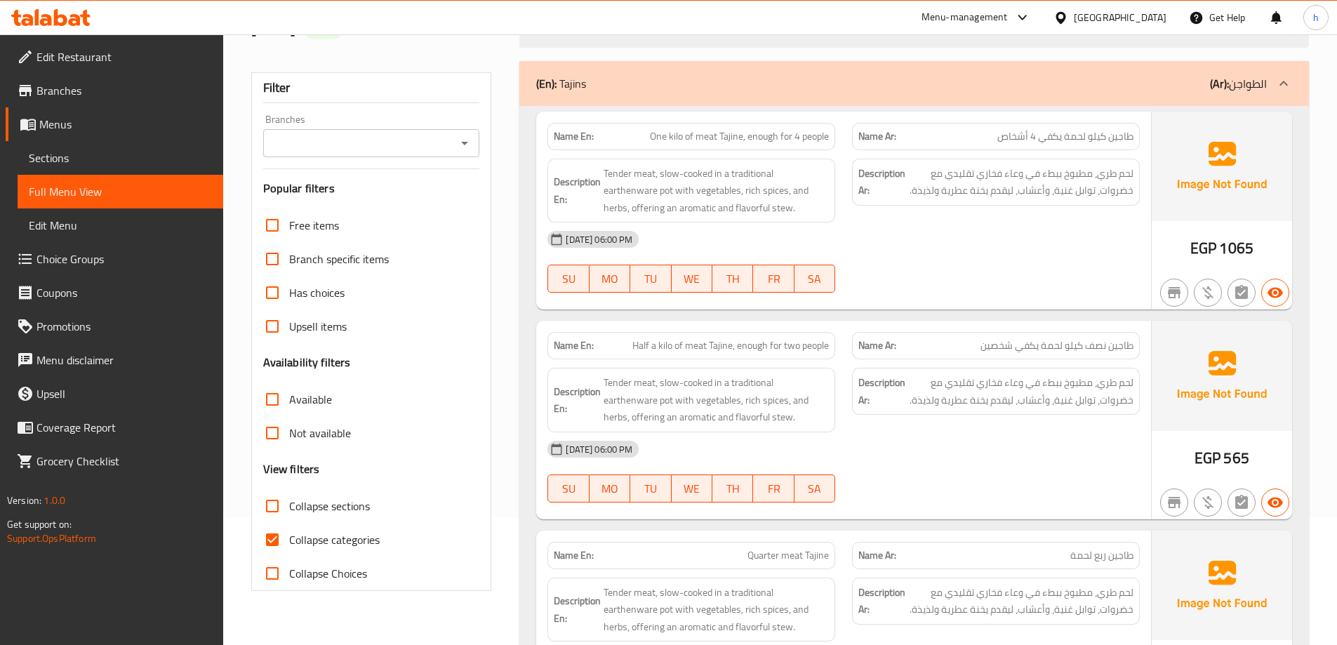
scroll to position [351, 0]
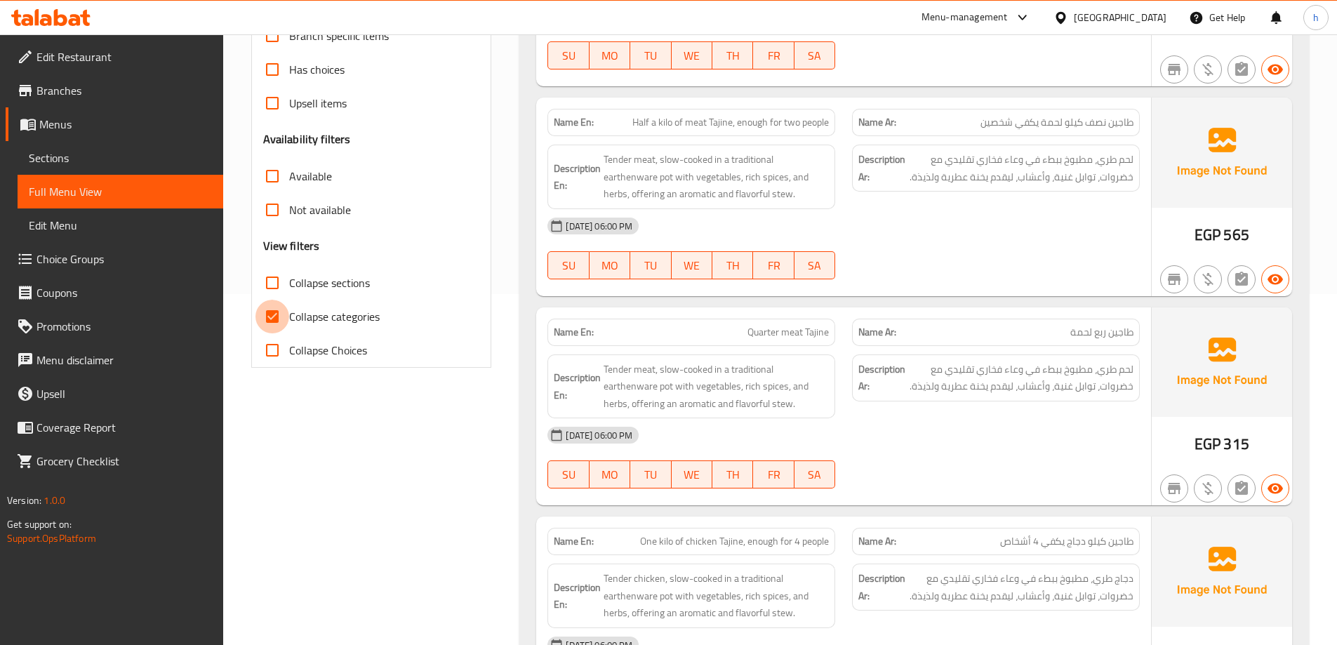
click at [279, 321] on input "Collapse categories" at bounding box center [272, 317] width 34 height 34
checkbox input "false"
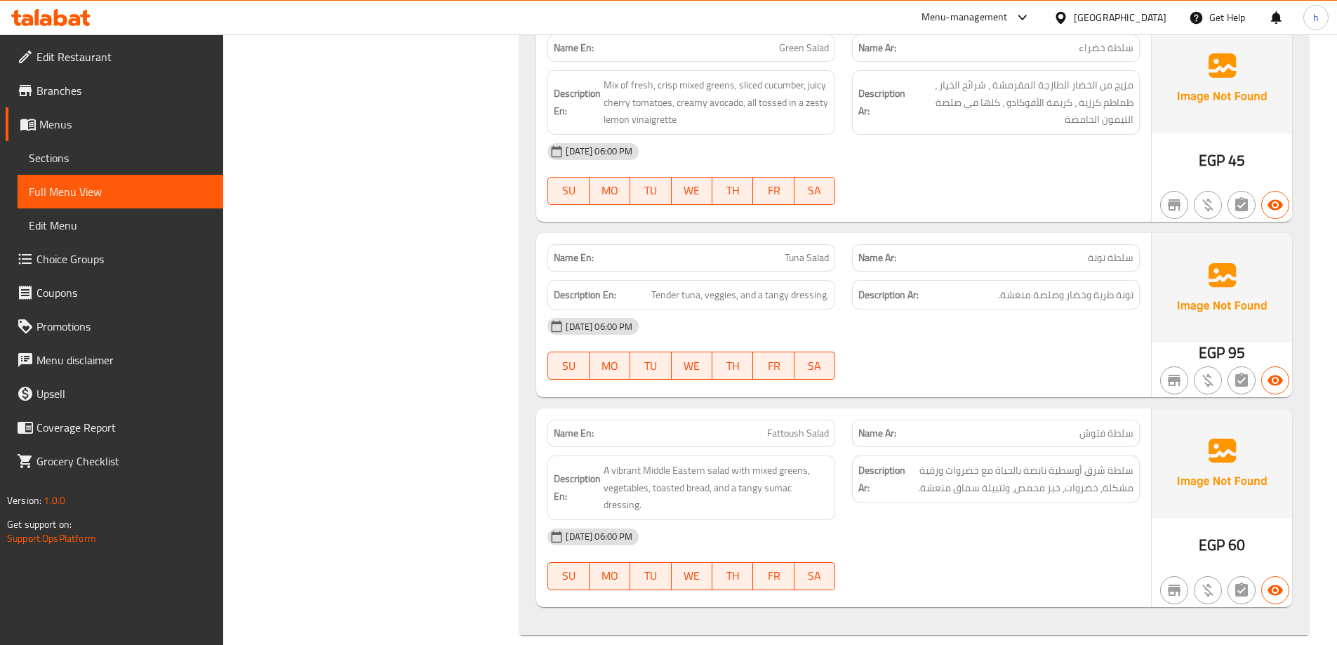
scroll to position [5216, 0]
click at [984, 347] on div "[DATE] 06:00 PM SU MO TU WE TH FR SA" at bounding box center [843, 348] width 609 height 79
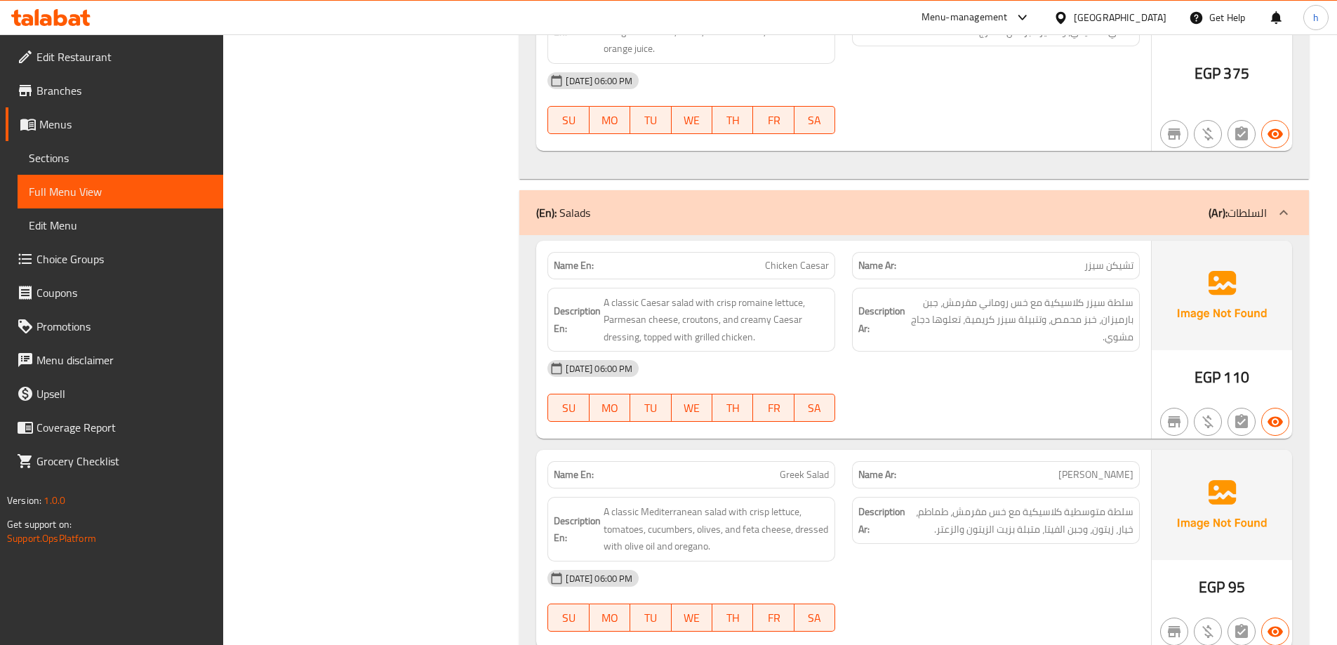
scroll to position [3813, 0]
